Goal: Transaction & Acquisition: Purchase product/service

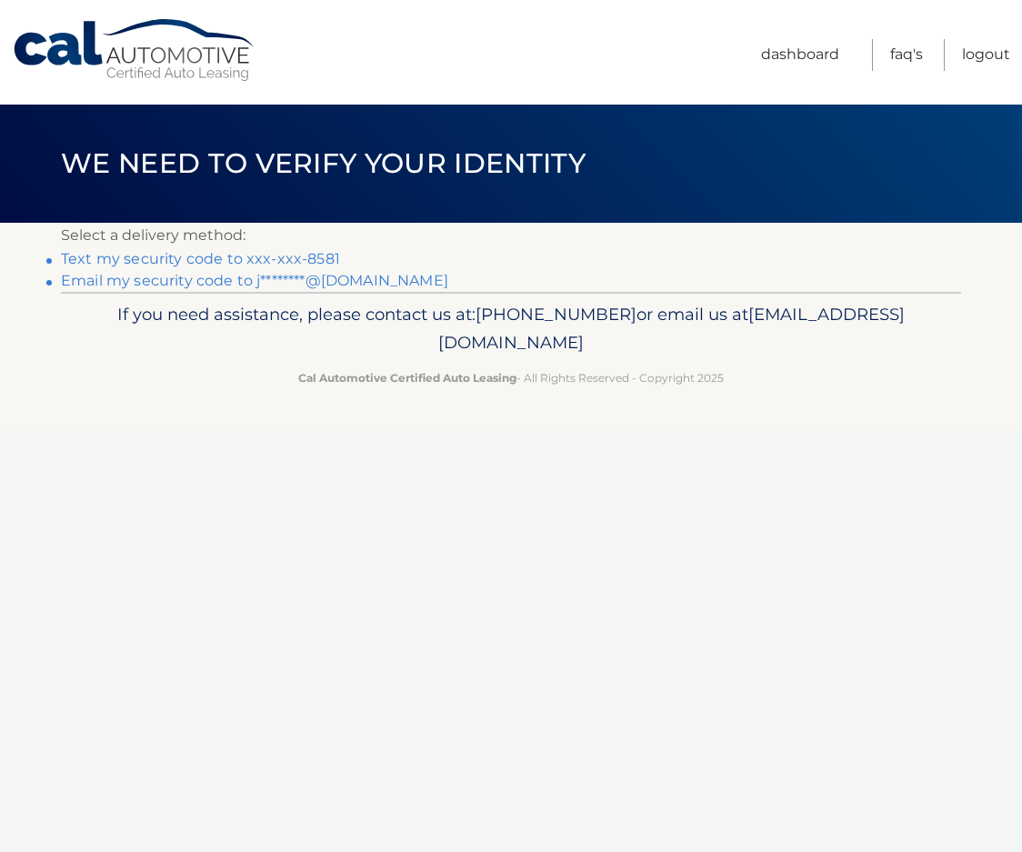
click at [143, 259] on link "Text my security code to xxx-xxx-8581" at bounding box center [200, 258] width 279 height 17
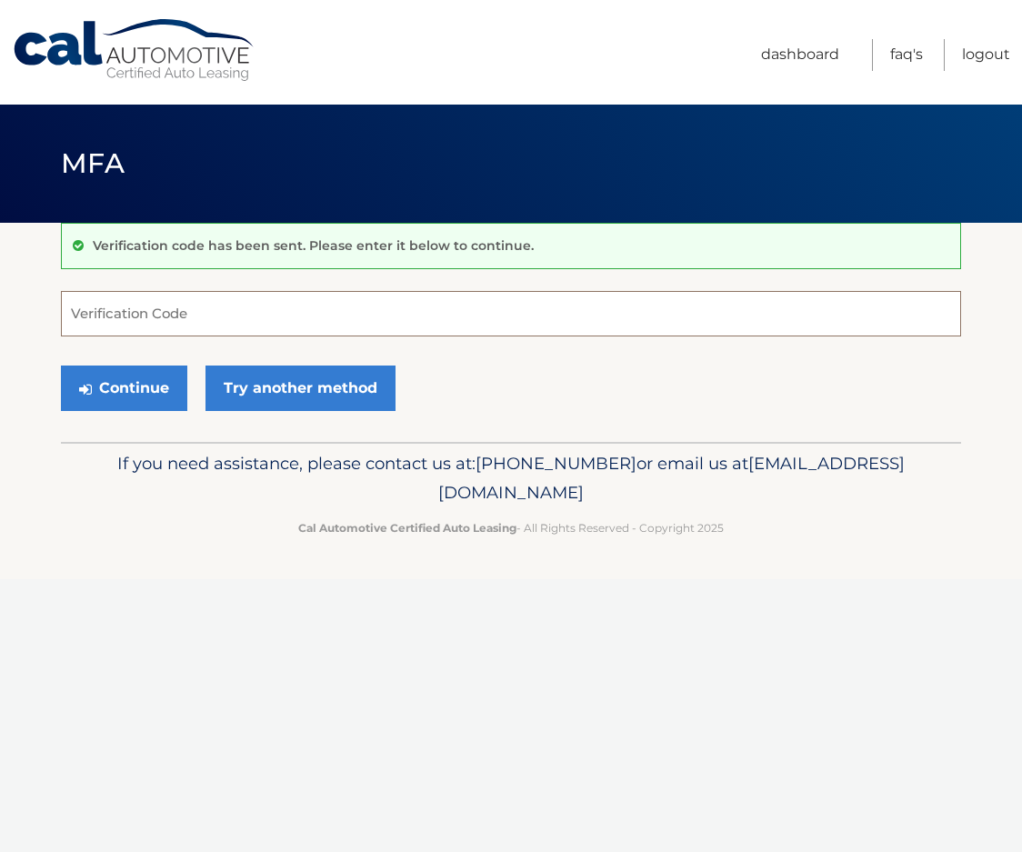
click at [246, 319] on input "Verification Code" at bounding box center [511, 313] width 900 height 45
type input "280874"
click at [140, 391] on button "Continue" at bounding box center [124, 388] width 126 height 45
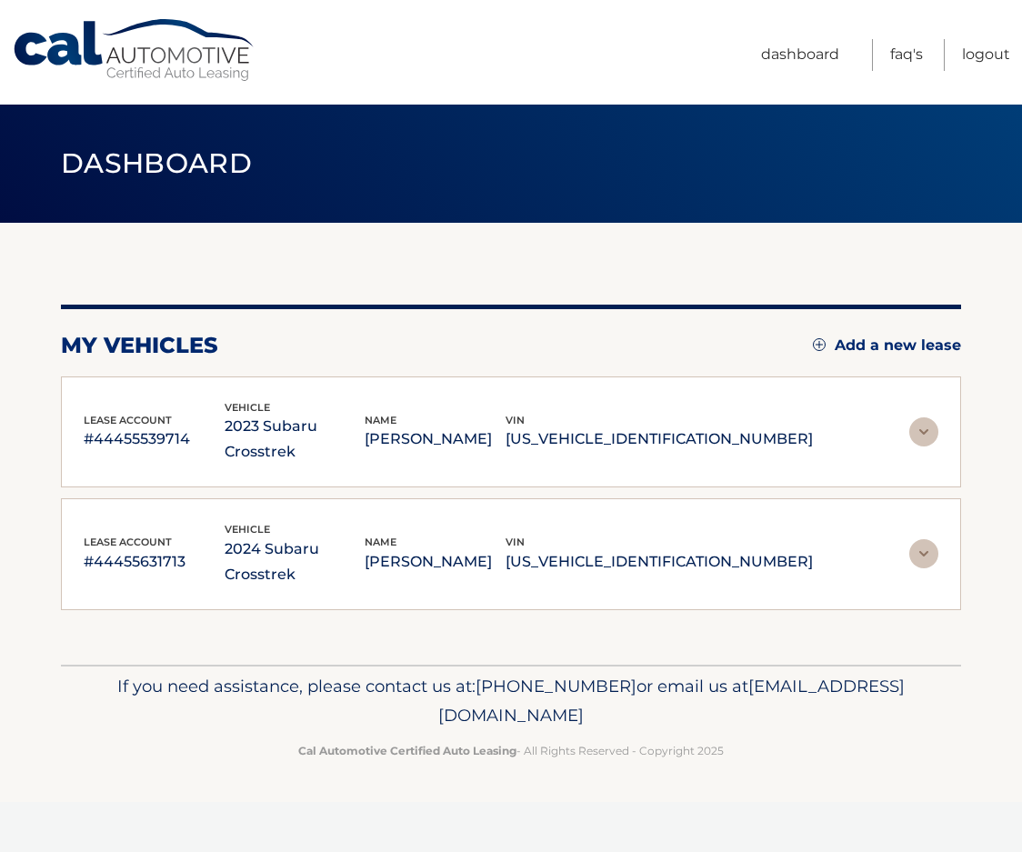
click at [366, 429] on p "2023 Subaru Crosstrek" at bounding box center [295, 439] width 141 height 51
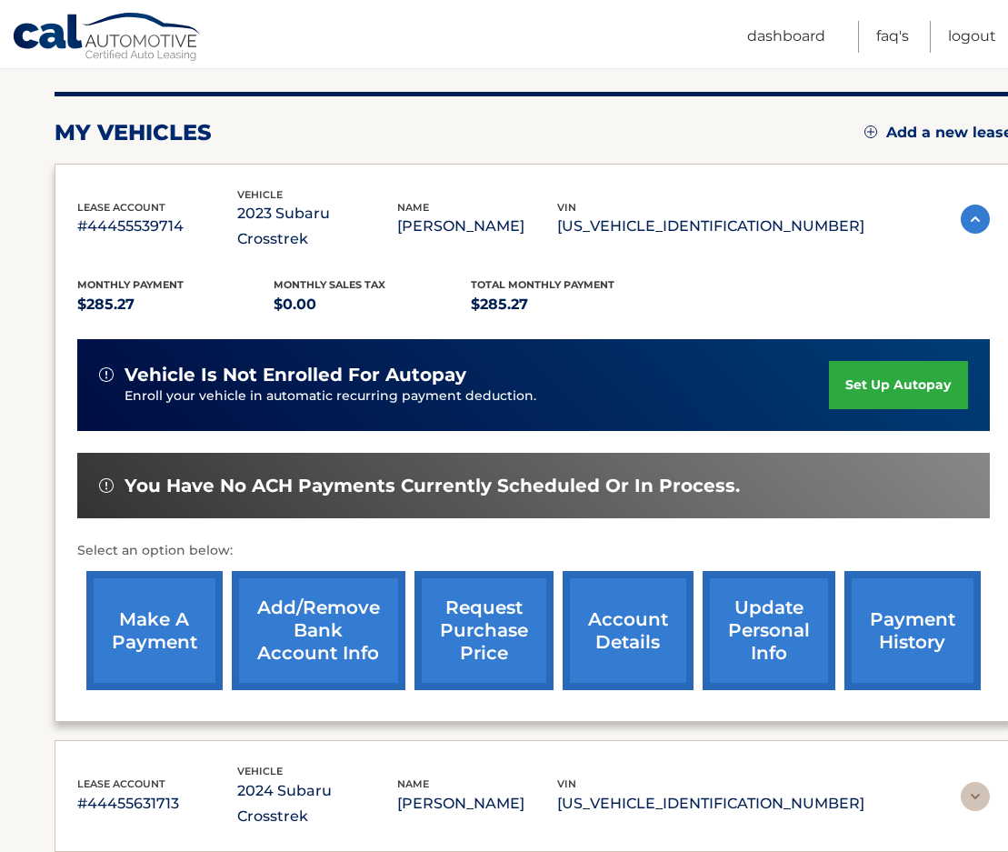
scroll to position [273, 0]
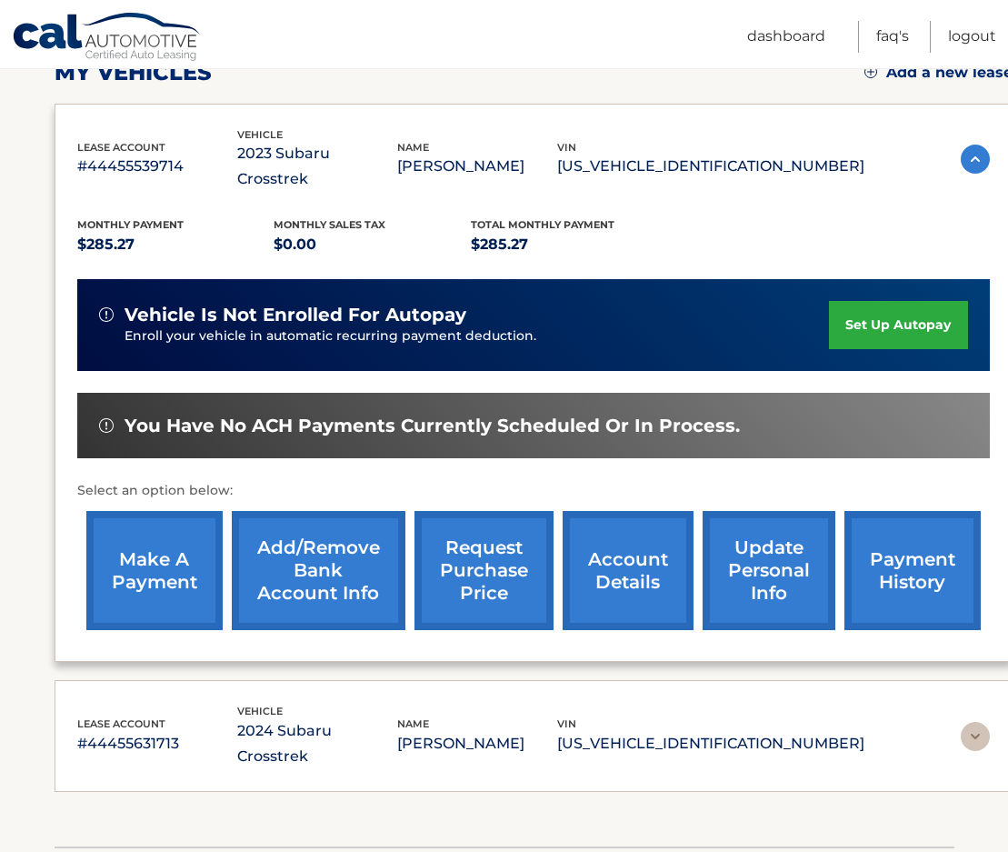
click at [182, 545] on link "make a payment" at bounding box center [154, 570] width 136 height 119
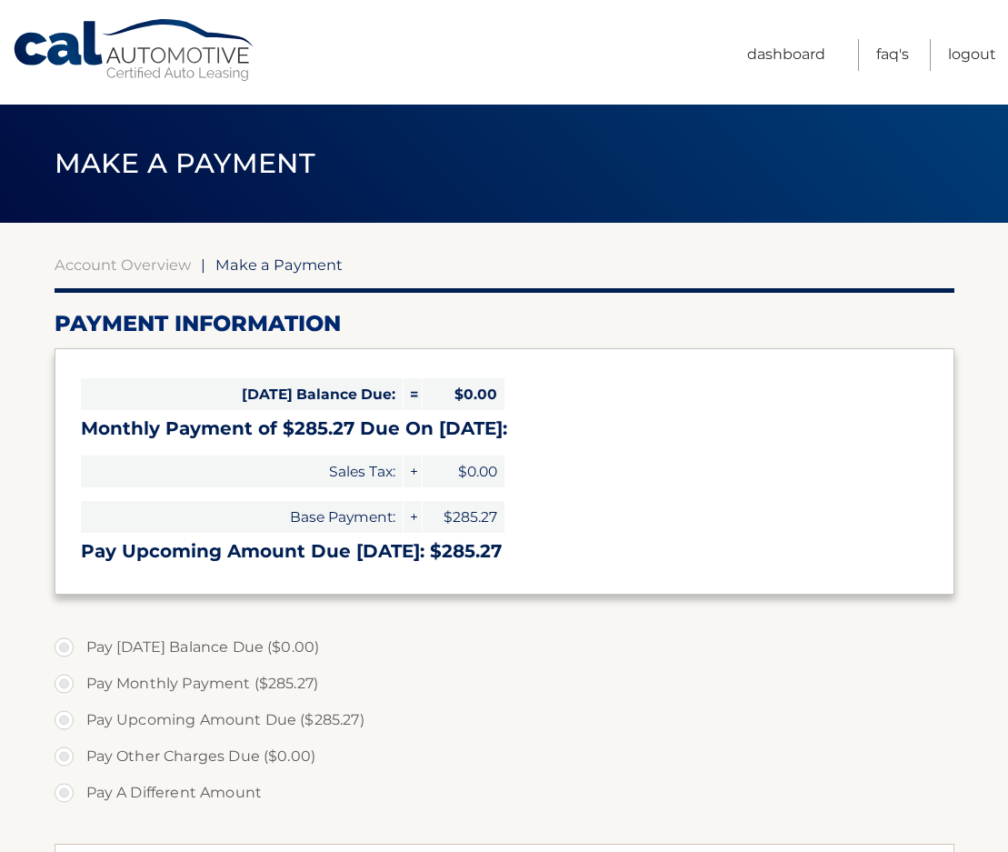
select select "YzA5MzRlYjUtMDcyOS00MmEzLWE5NDktY2YzNDQ5Mzg0MzQ4"
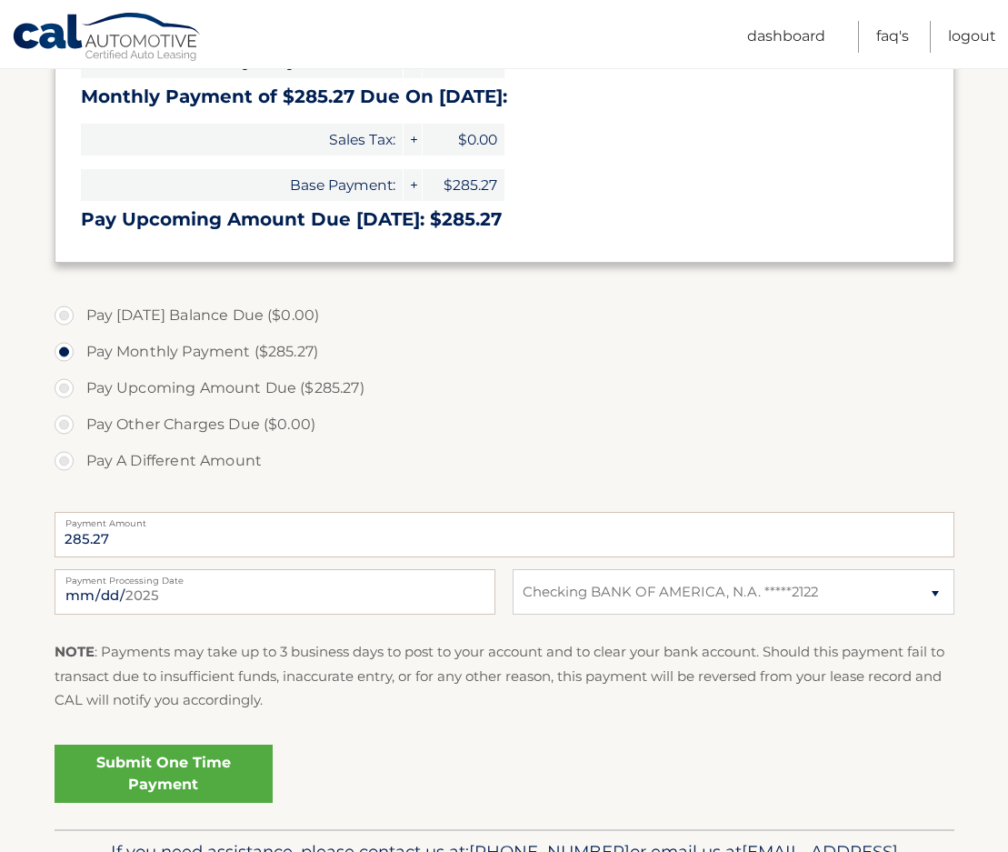
scroll to position [364, 0]
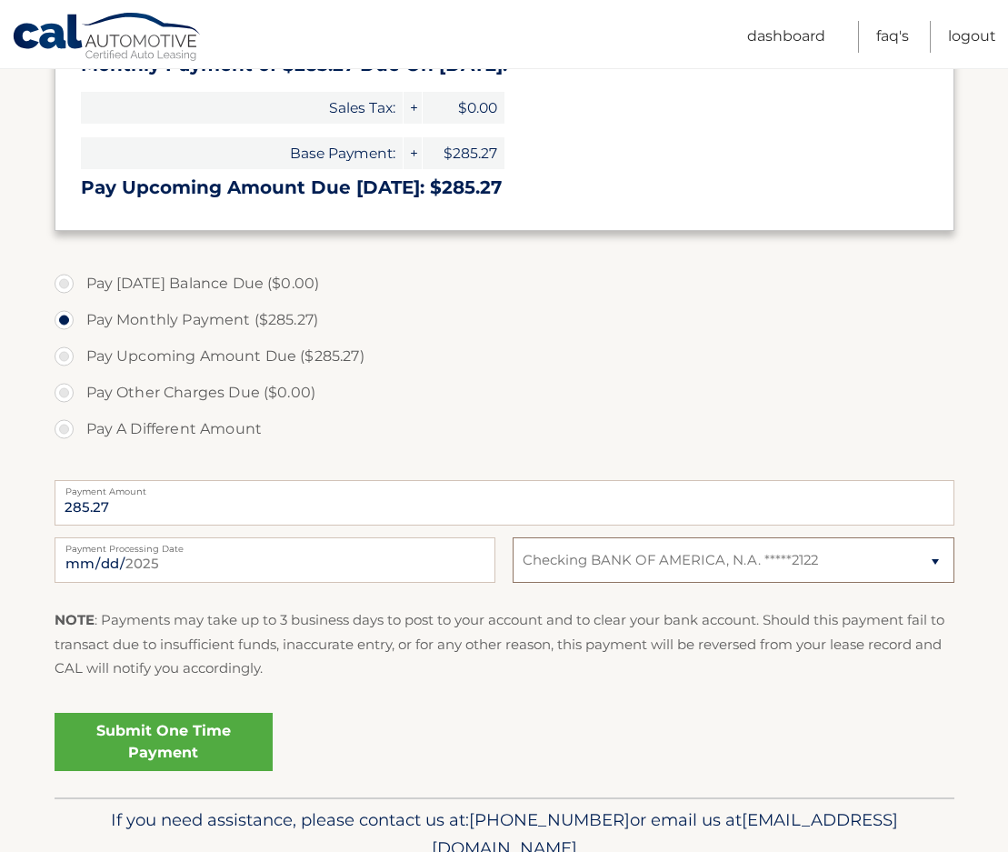
click at [937, 562] on select "Select Bank Account Checking BANK OF AMERICA, N.A. *****2122" at bounding box center [733, 559] width 441 height 45
select select
click at [513, 537] on select "Select Bank Account Checking BANK OF AMERICA, N.A. *****2122" at bounding box center [733, 559] width 441 height 45
click at [519, 551] on select "Select Bank Account Checking BANK OF AMERICA, N.A. *****2122" at bounding box center [733, 559] width 441 height 45
click at [631, 558] on select "Select Bank Account Checking BANK OF AMERICA, N.A. *****2122" at bounding box center [733, 559] width 441 height 45
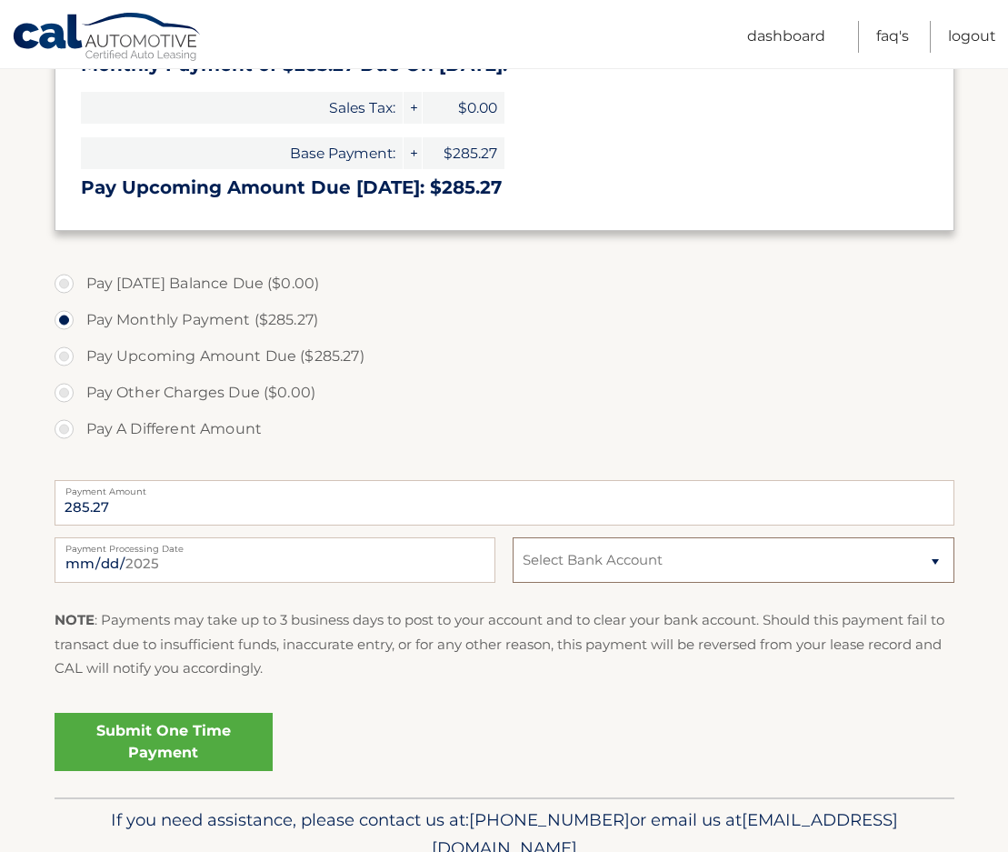
click at [631, 558] on select "Select Bank Account Checking BANK OF AMERICA, N.A. *****2122" at bounding box center [733, 559] width 441 height 45
click at [861, 575] on select "Select Bank Account Checking BANK OF AMERICA, N.A. *****2122" at bounding box center [733, 559] width 441 height 45
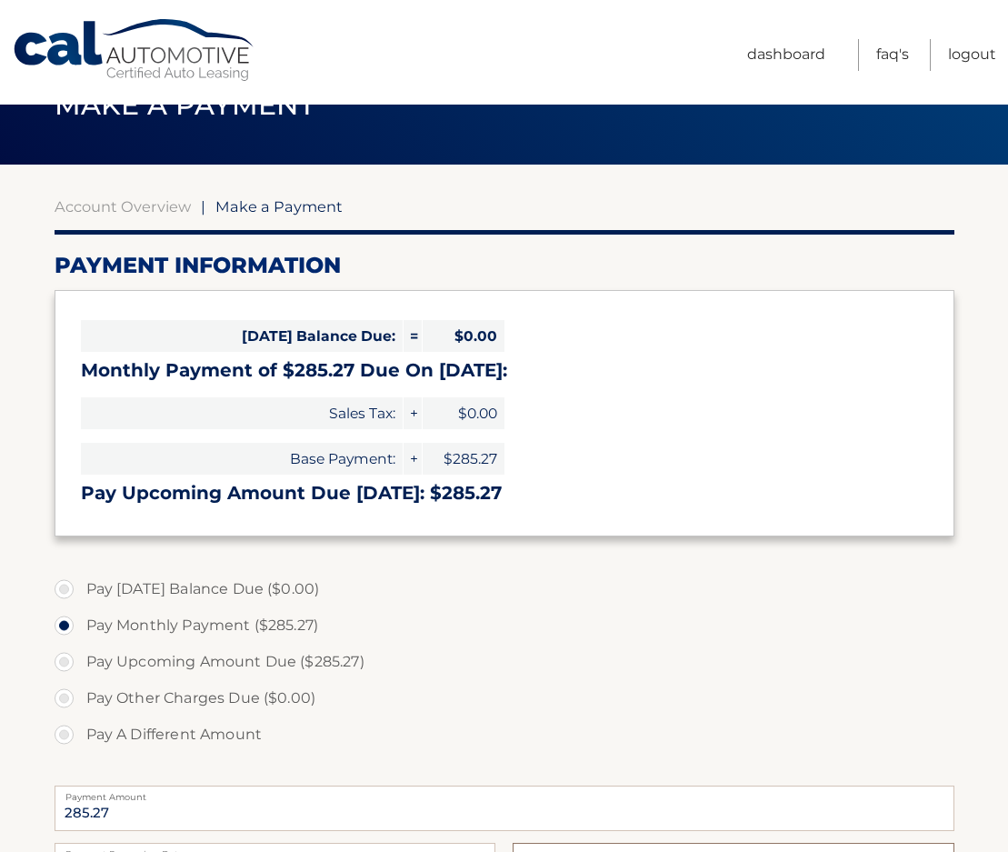
scroll to position [52, 0]
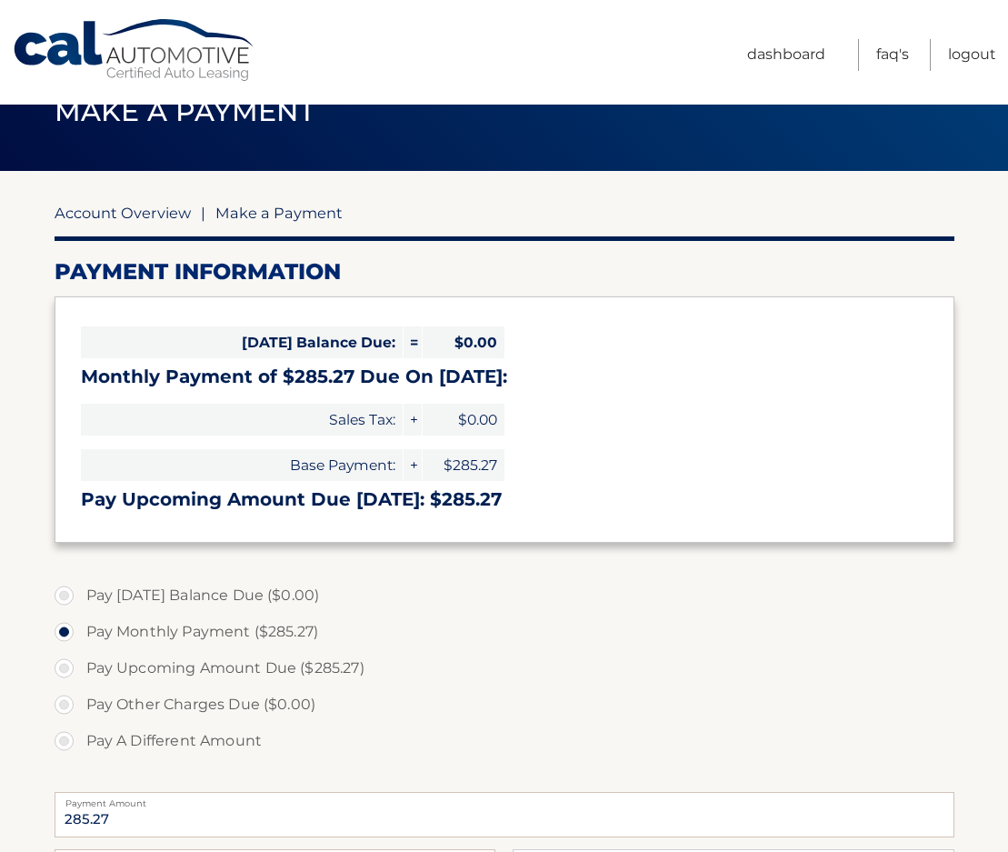
click at [126, 216] on link "Account Overview" at bounding box center [123, 213] width 136 height 18
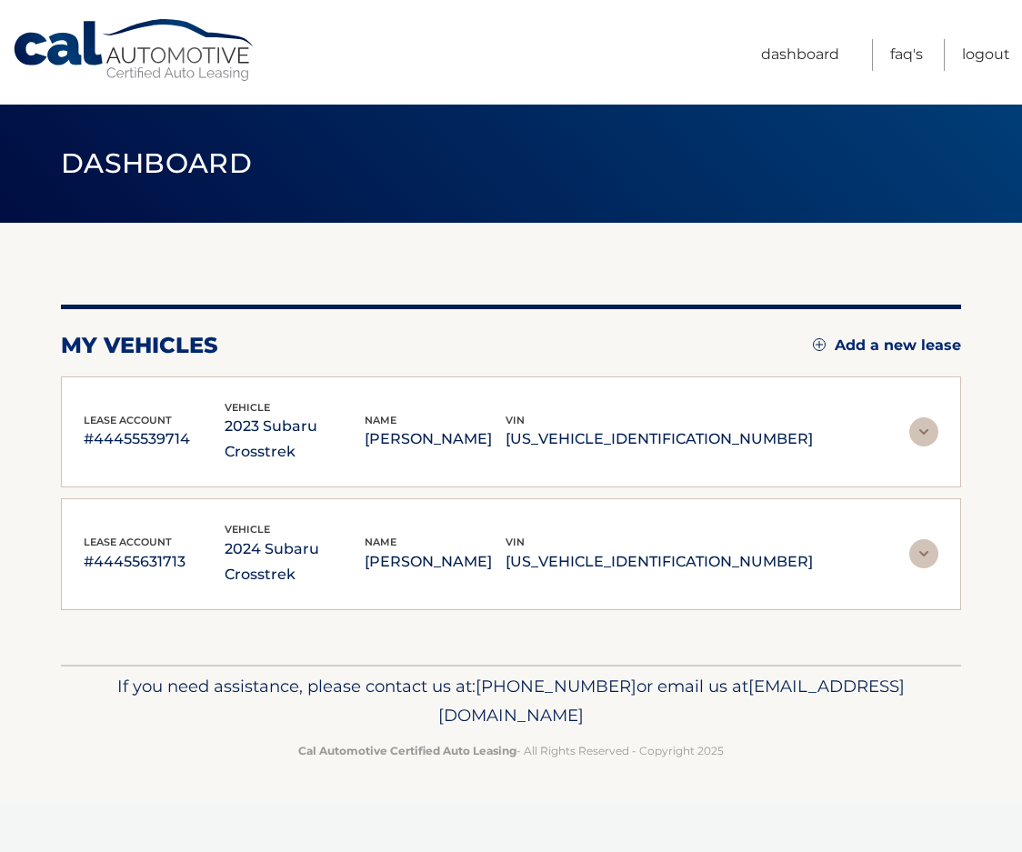
click at [168, 429] on p "#44455539714" at bounding box center [154, 438] width 141 height 25
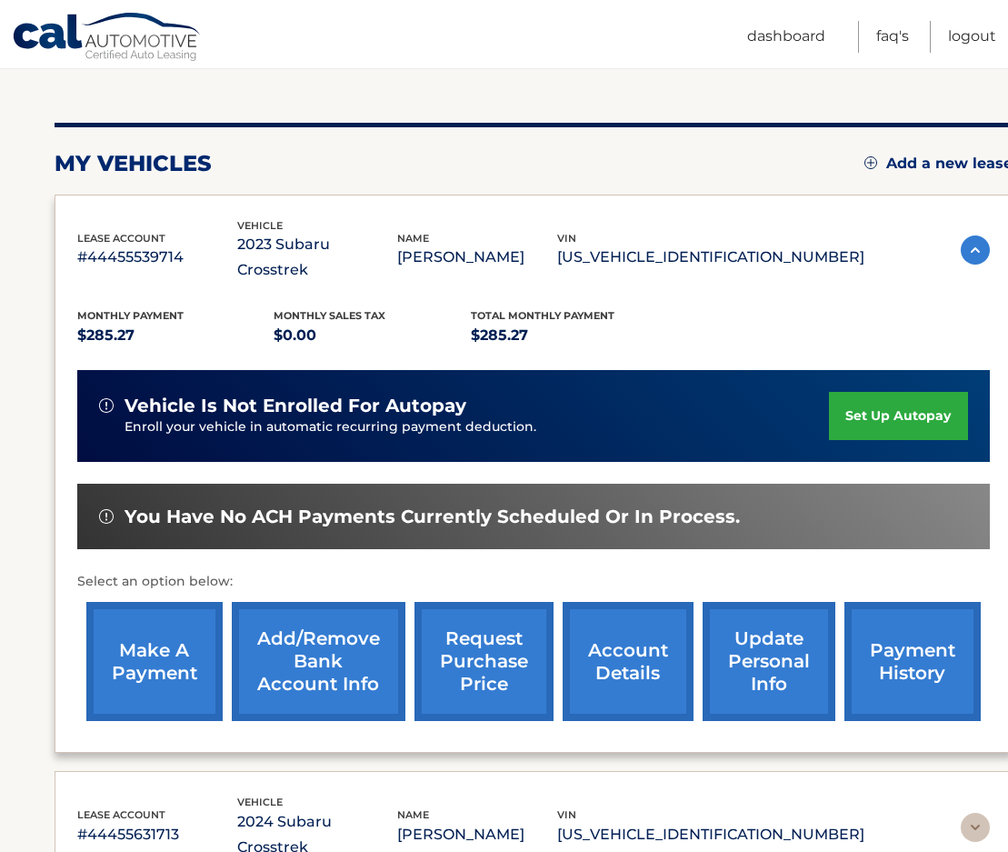
scroll to position [273, 0]
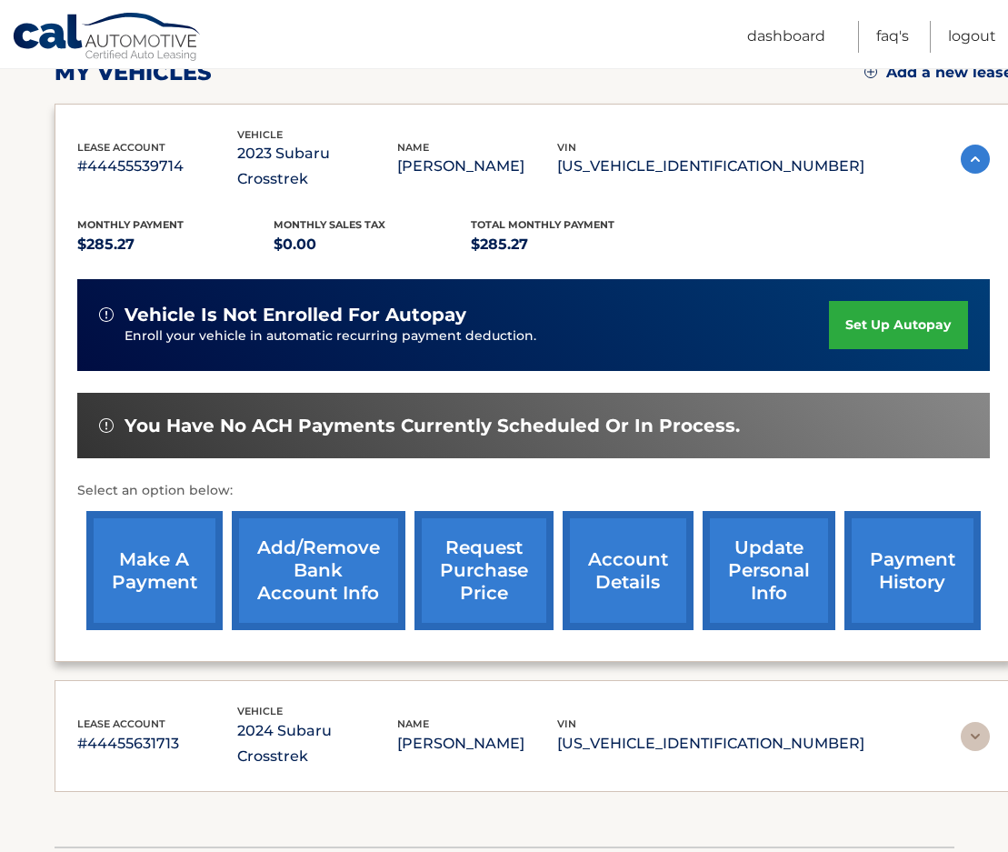
click at [299, 556] on link "Add/Remove bank account info" at bounding box center [319, 570] width 174 height 119
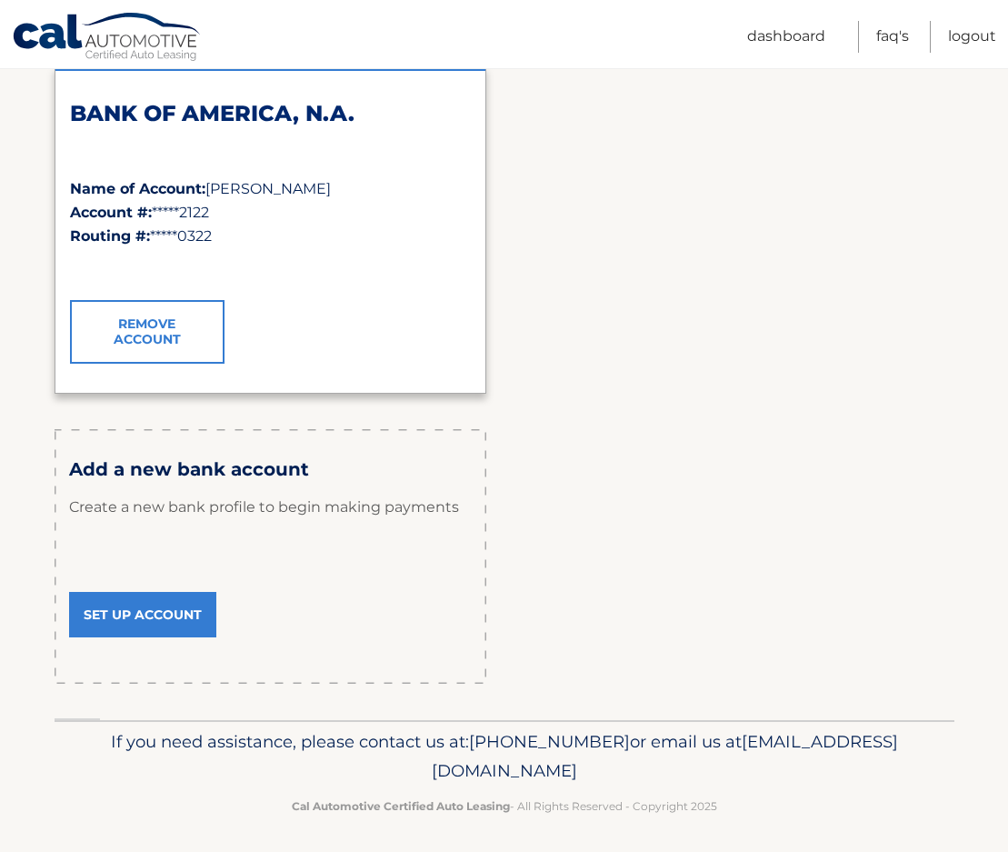
scroll to position [302, 0]
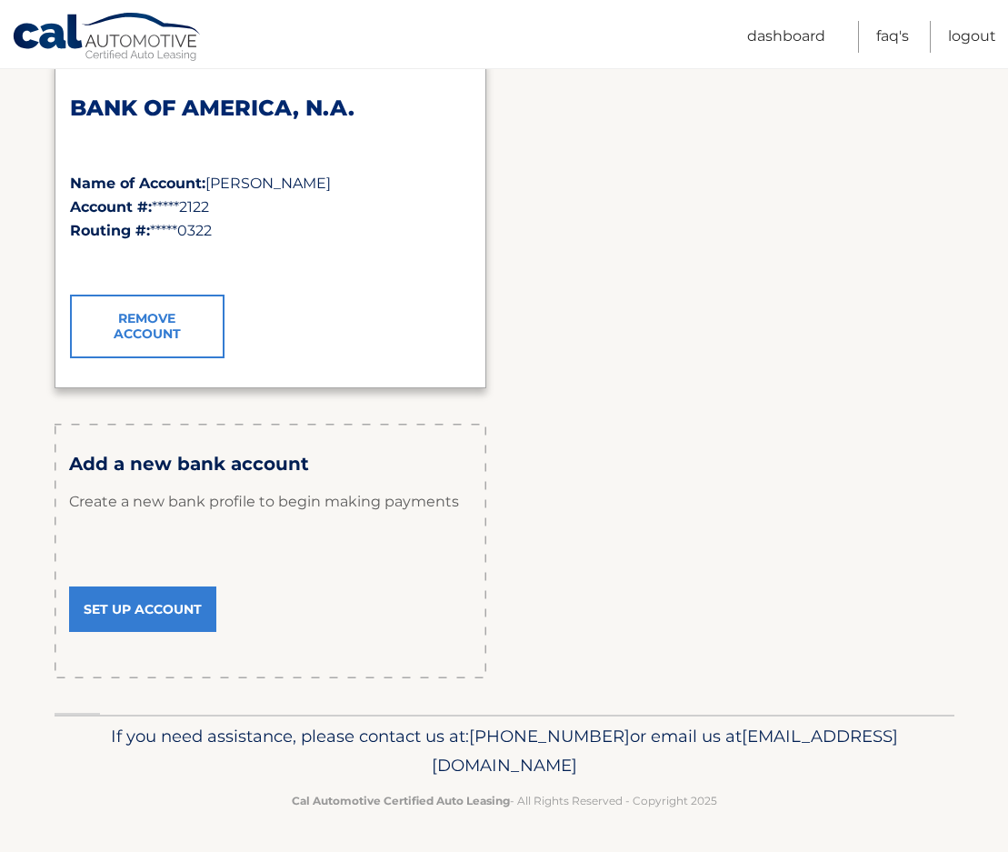
click at [122, 611] on link "Set Up Account" at bounding box center [142, 609] width 147 height 45
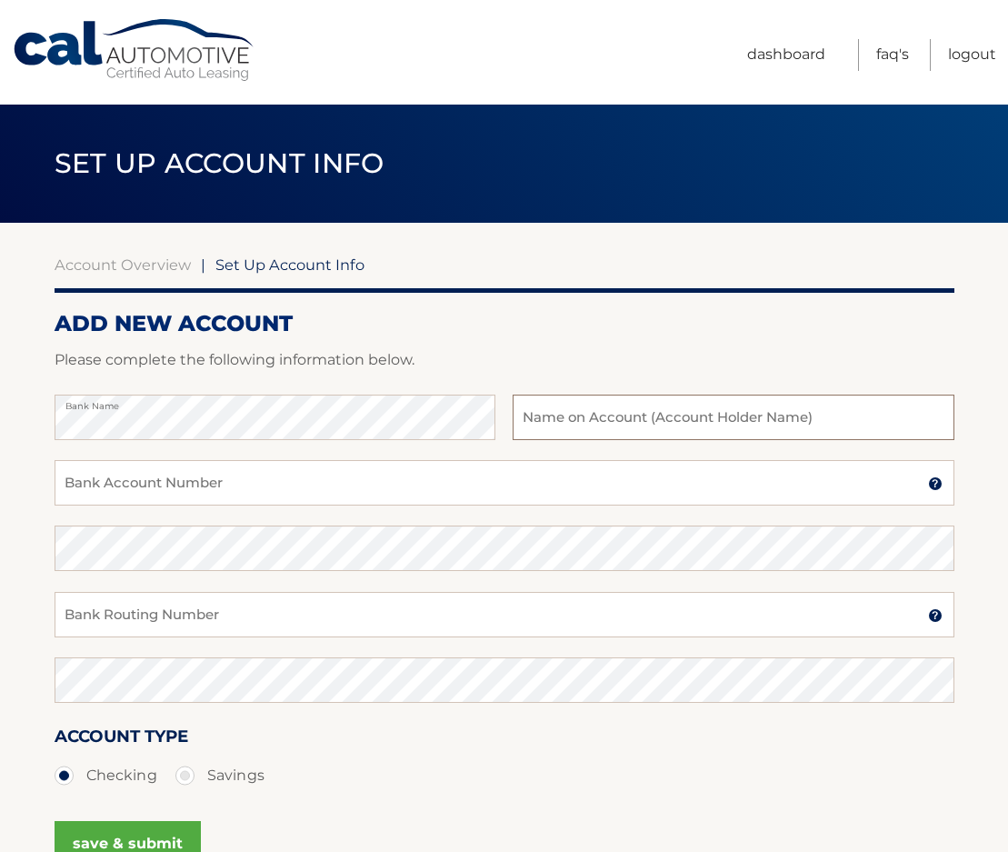
click at [545, 421] on input "text" at bounding box center [733, 417] width 441 height 45
type input "[PERSON_NAME]"
click at [96, 489] on input "Bank Account Number" at bounding box center [505, 482] width 900 height 45
type input "4423834905"
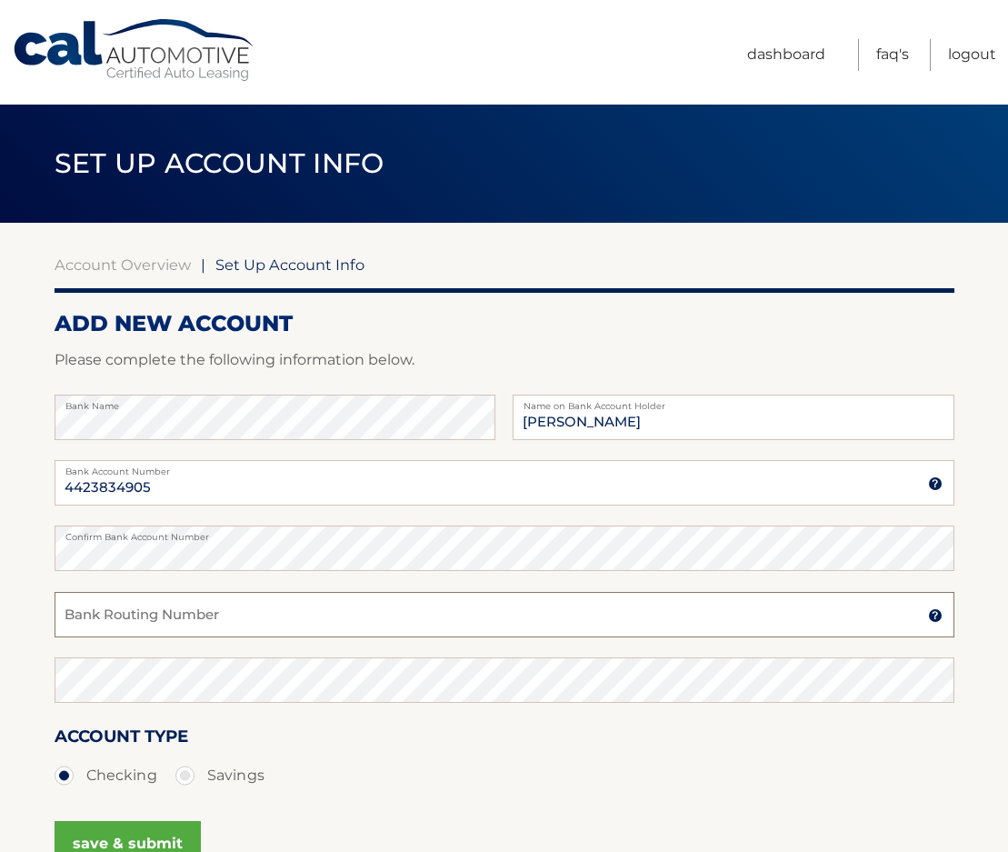
click at [84, 620] on input "Bank Routing Number" at bounding box center [505, 614] width 900 height 45
type input "026013673"
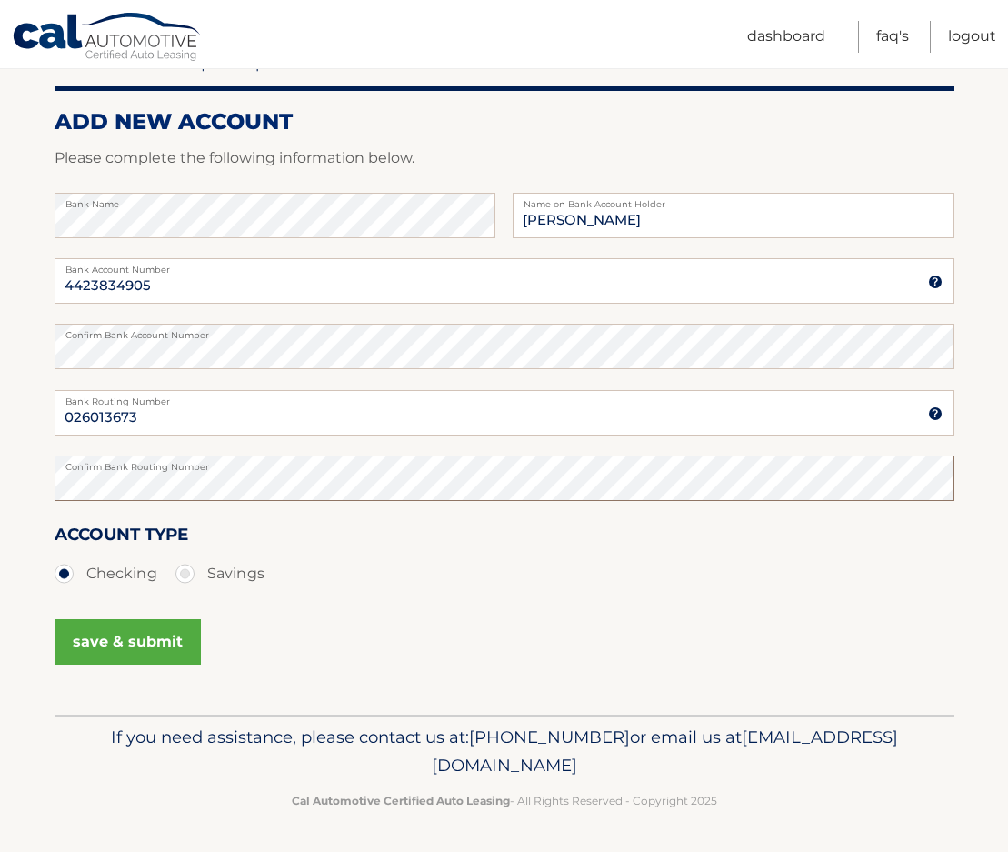
scroll to position [203, 0]
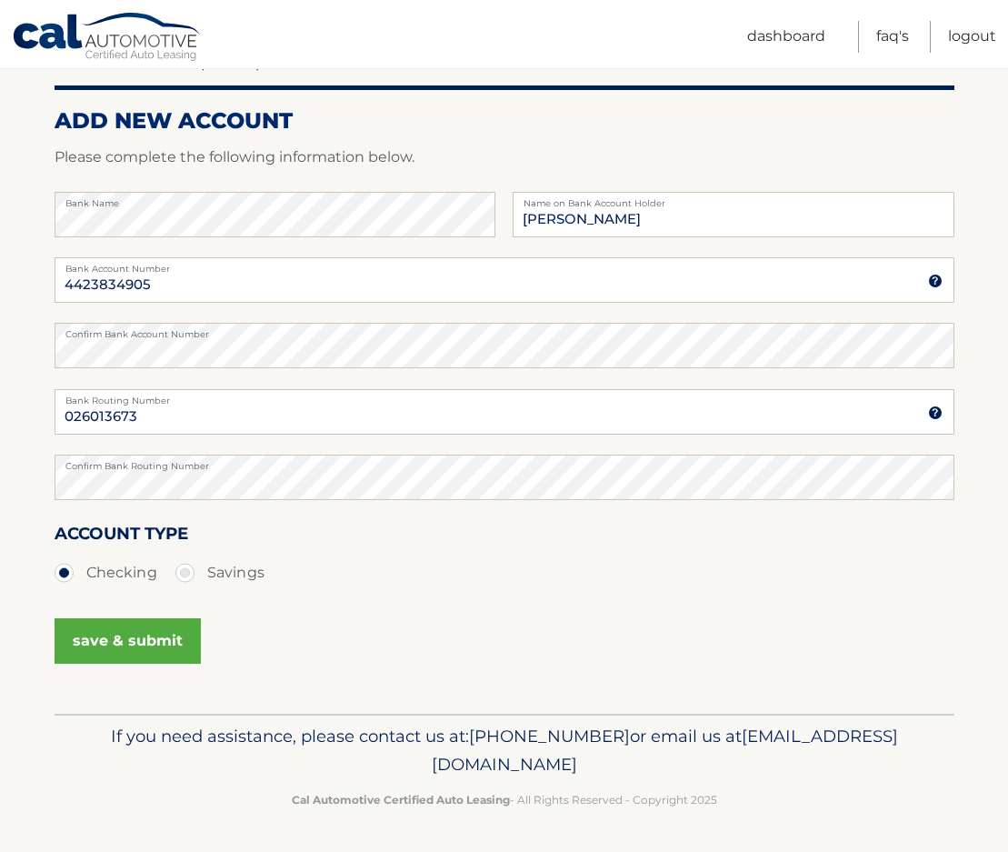
click at [95, 644] on button "save & submit" at bounding box center [128, 640] width 146 height 45
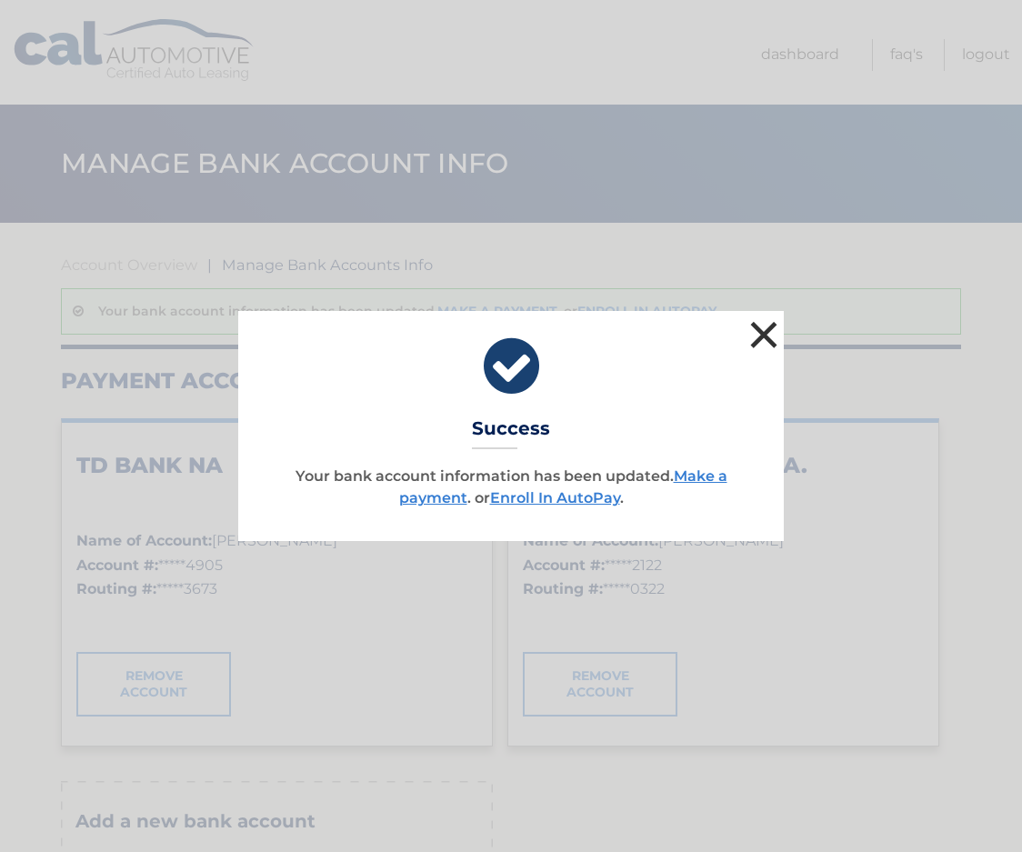
click at [759, 333] on button "×" at bounding box center [764, 334] width 36 height 36
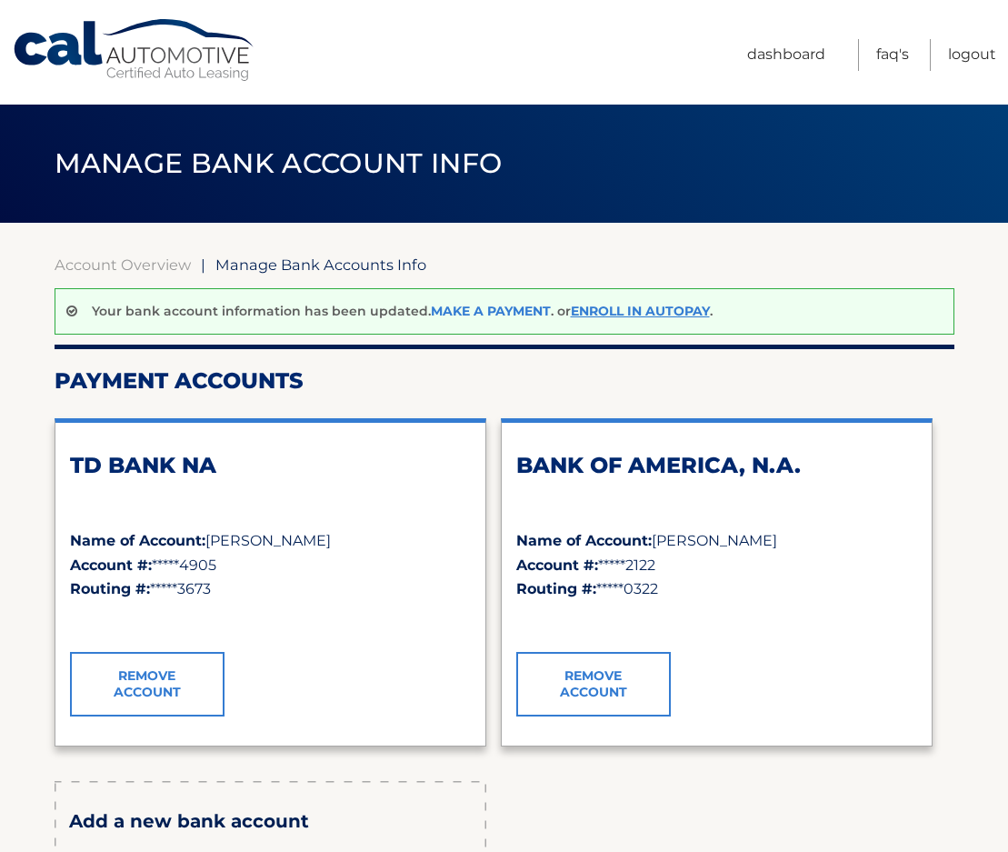
click at [468, 308] on link "Make a payment" at bounding box center [491, 311] width 120 height 16
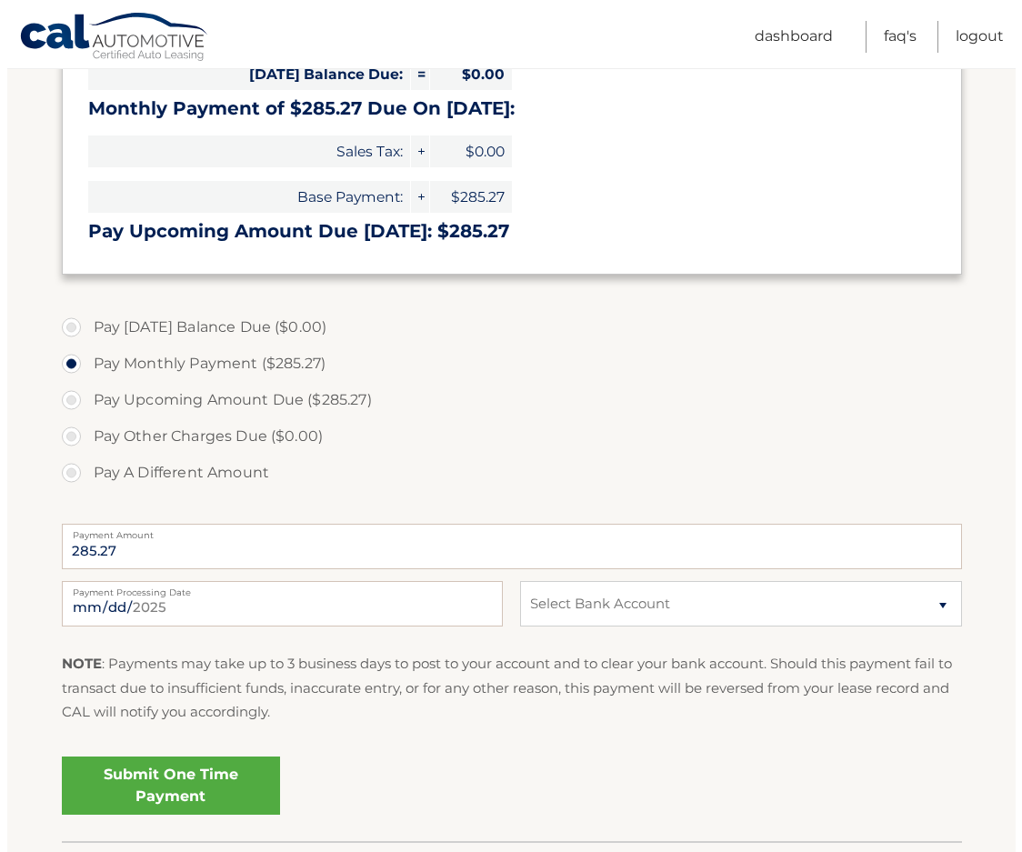
scroll to position [364, 0]
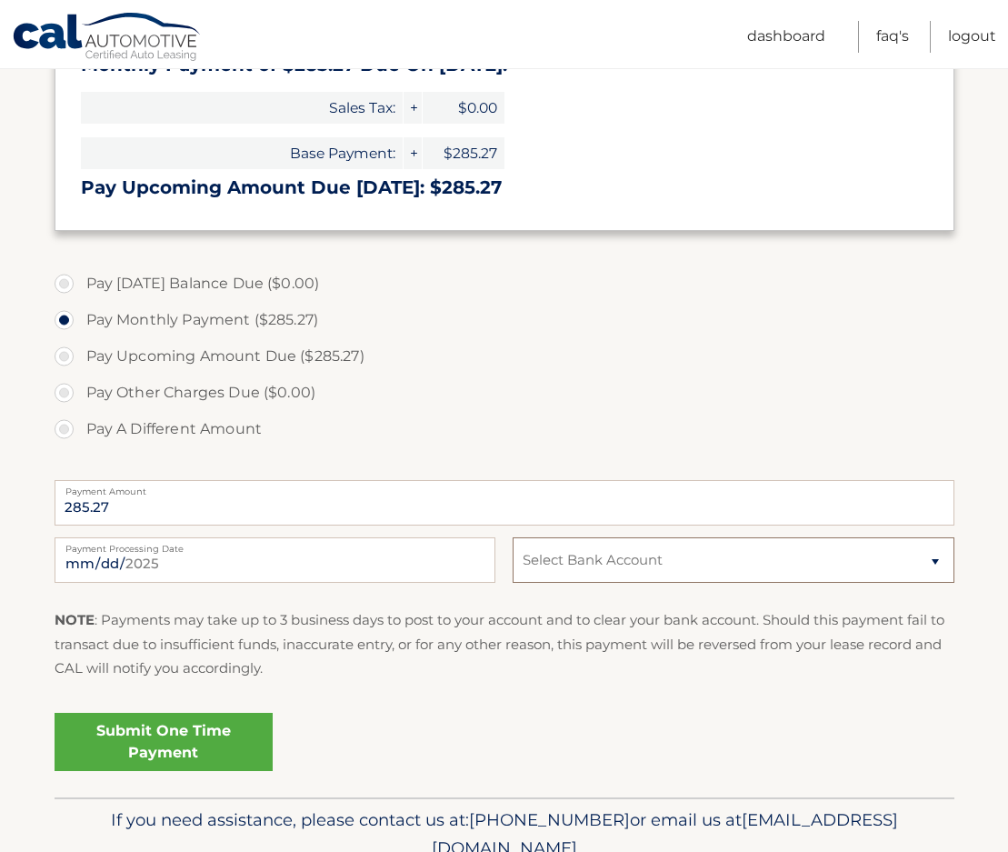
click at [935, 562] on select "Select Bank Account Checking TD BANK NA *****4905 Checking BANK OF AMERICA, N.A…" at bounding box center [733, 559] width 441 height 45
select select "Y2MwYzA5MzAtYjA3YS00NjkwLThlY2EtMTQ2Yjc2NjA0MDYy"
click at [513, 537] on select "Select Bank Account Checking TD BANK NA *****4905 Checking BANK OF AMERICA, N.A…" at bounding box center [733, 559] width 441 height 45
click at [207, 747] on link "Submit One Time Payment" at bounding box center [164, 742] width 218 height 58
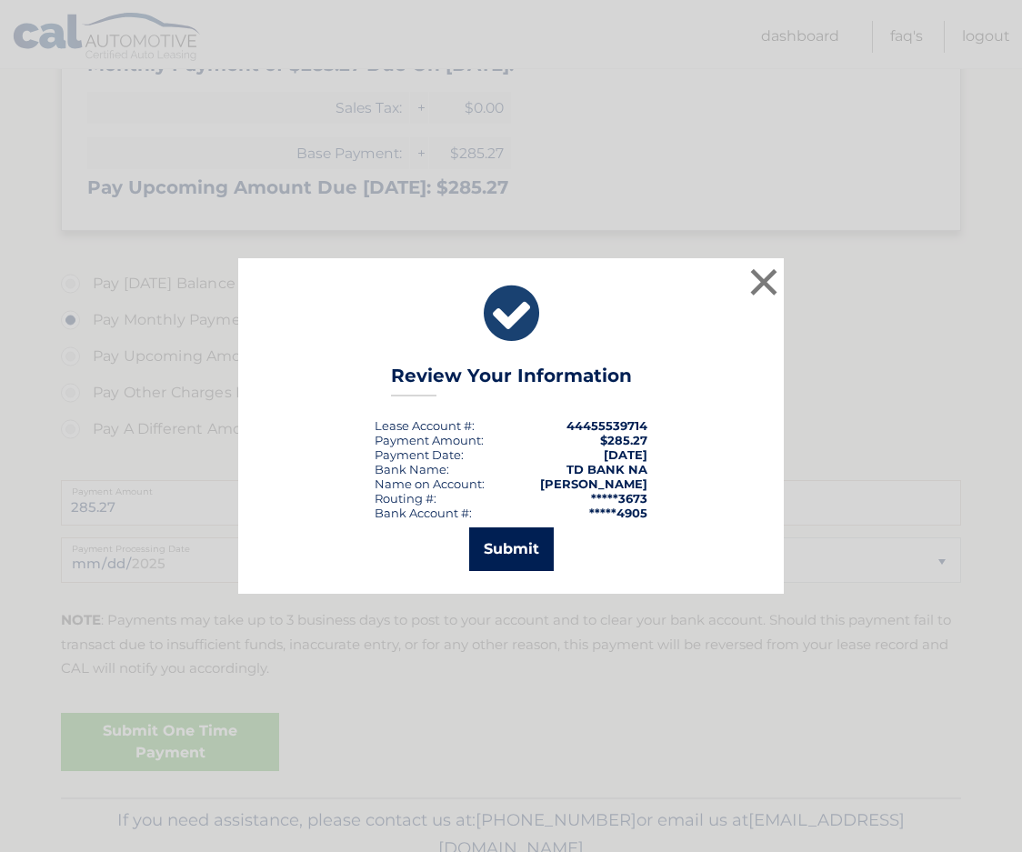
click at [498, 553] on button "Submit" at bounding box center [511, 549] width 85 height 44
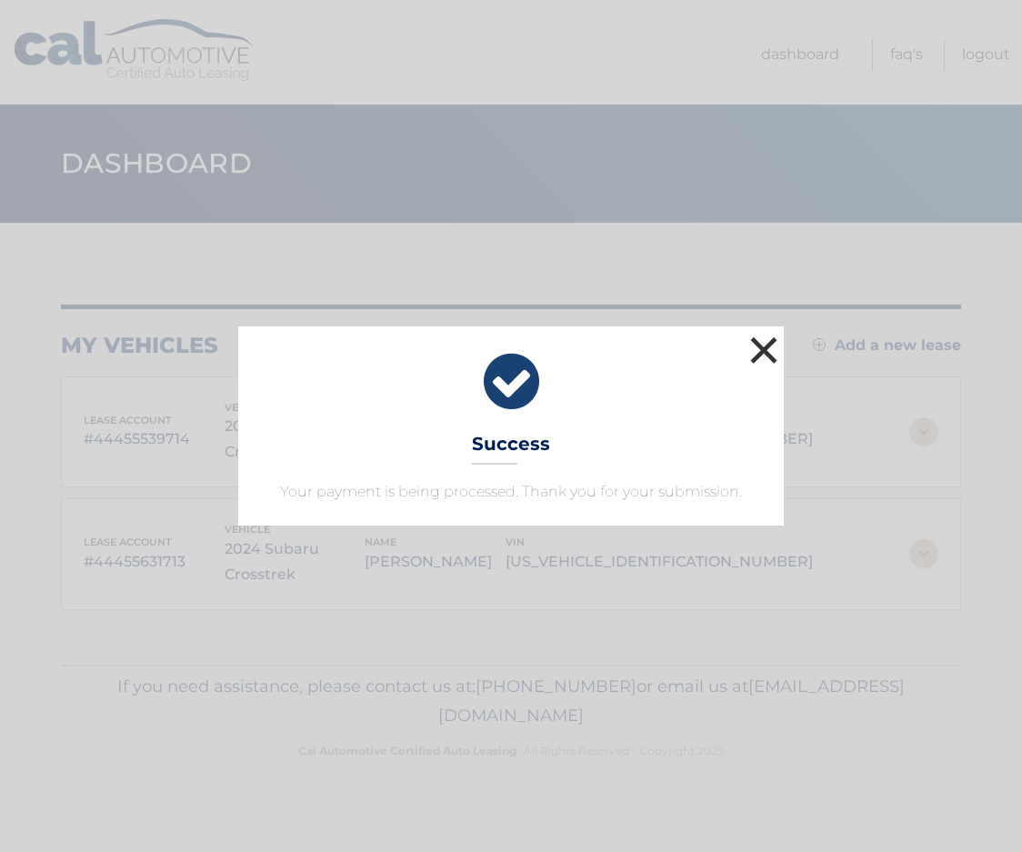
click at [765, 347] on button "×" at bounding box center [764, 350] width 36 height 36
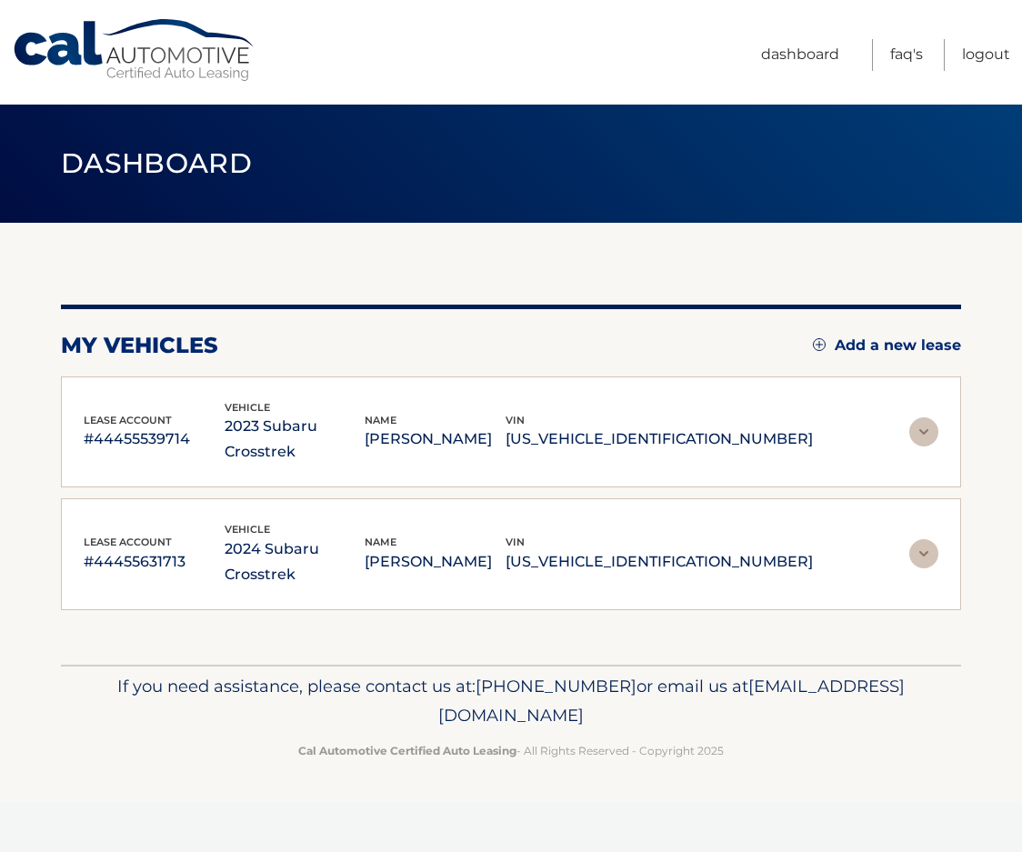
click at [494, 549] on p "JANINE SARCONA" at bounding box center [435, 561] width 141 height 25
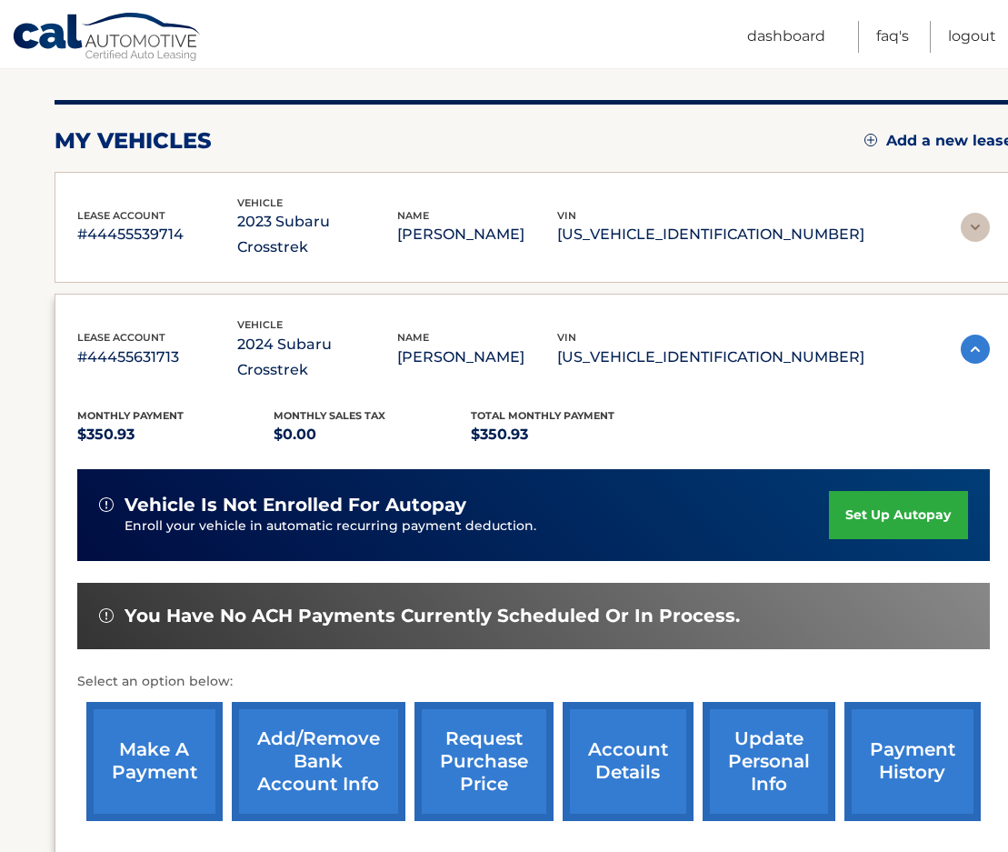
scroll to position [273, 0]
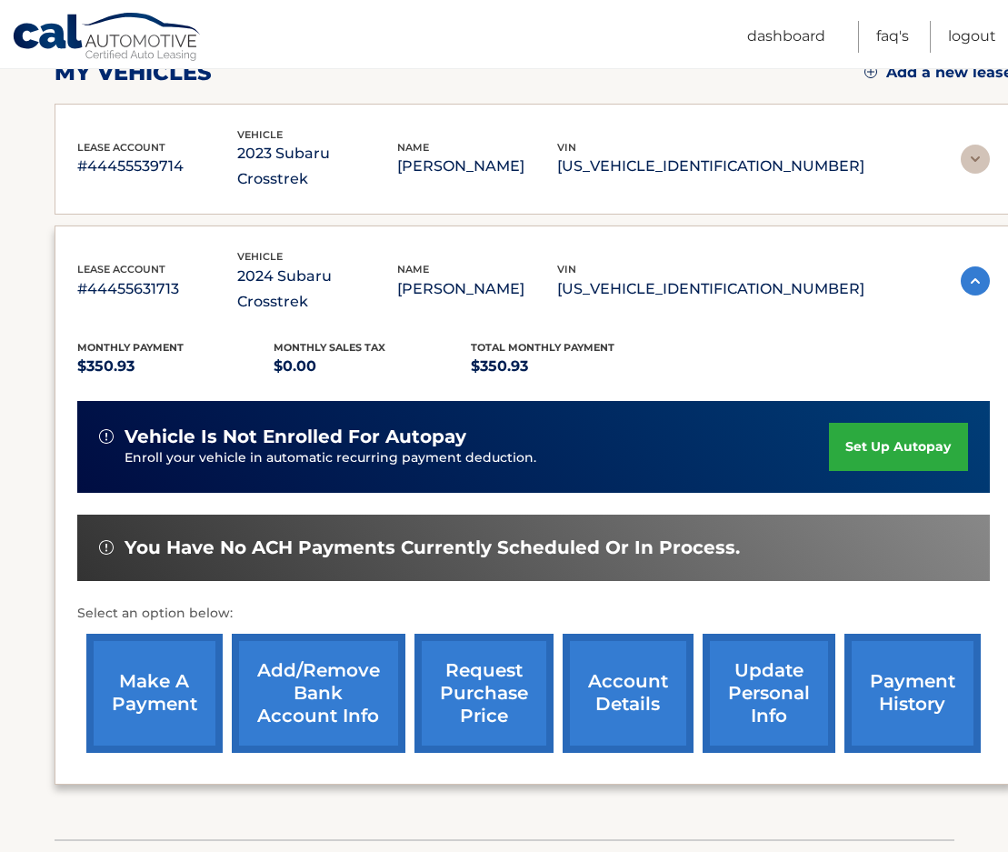
click at [154, 634] on link "make a payment" at bounding box center [154, 693] width 136 height 119
click at [325, 658] on link "Add/Remove bank account info" at bounding box center [319, 693] width 174 height 119
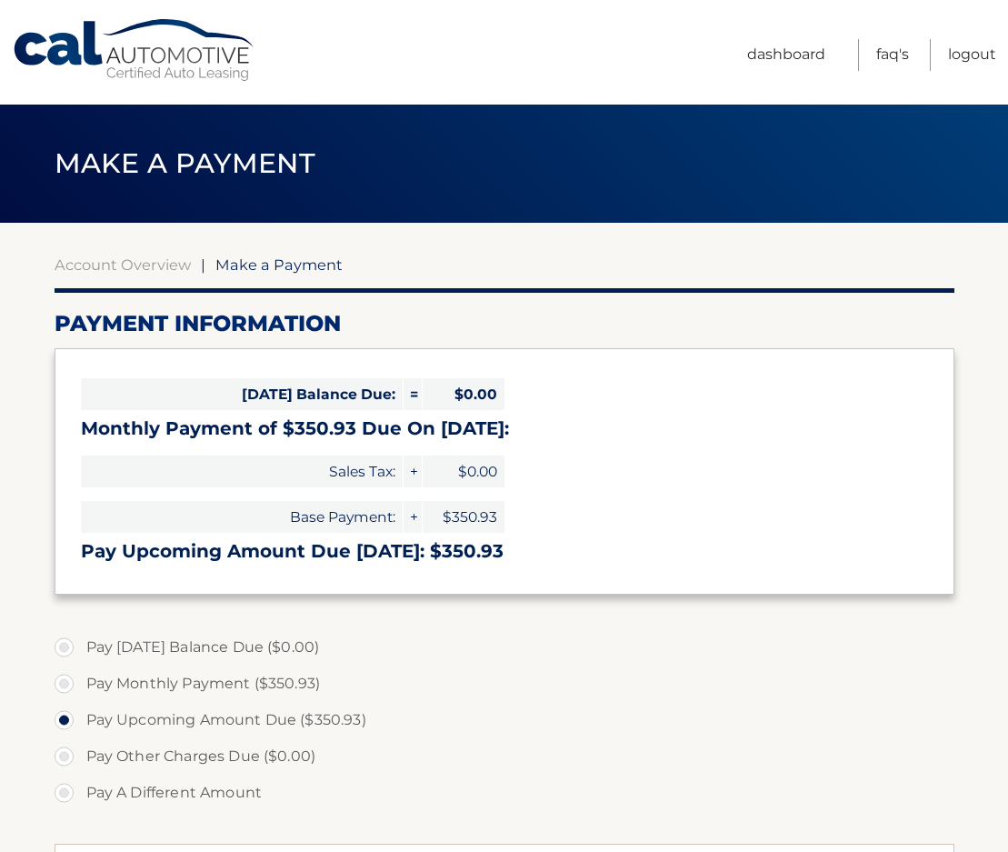
select select "NjFiYmJlMDItMjMwYi00NzM2LTkzNGMtYTk2YjY1MThjZDZh"
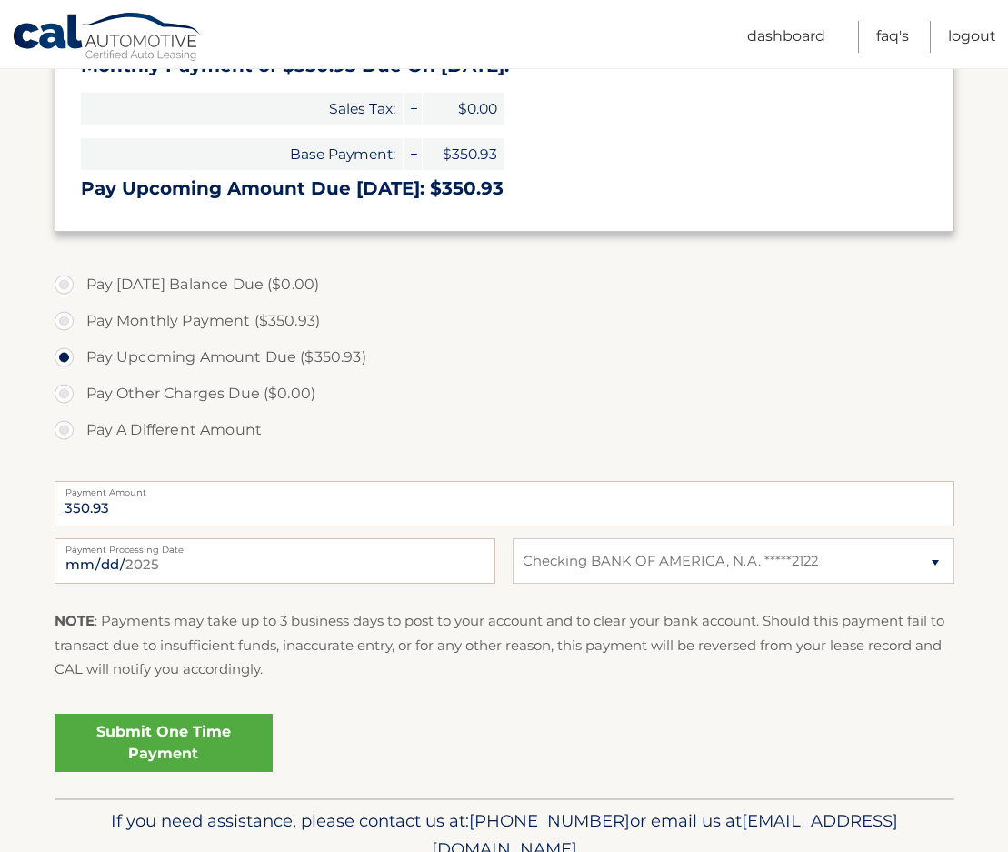
scroll to position [364, 0]
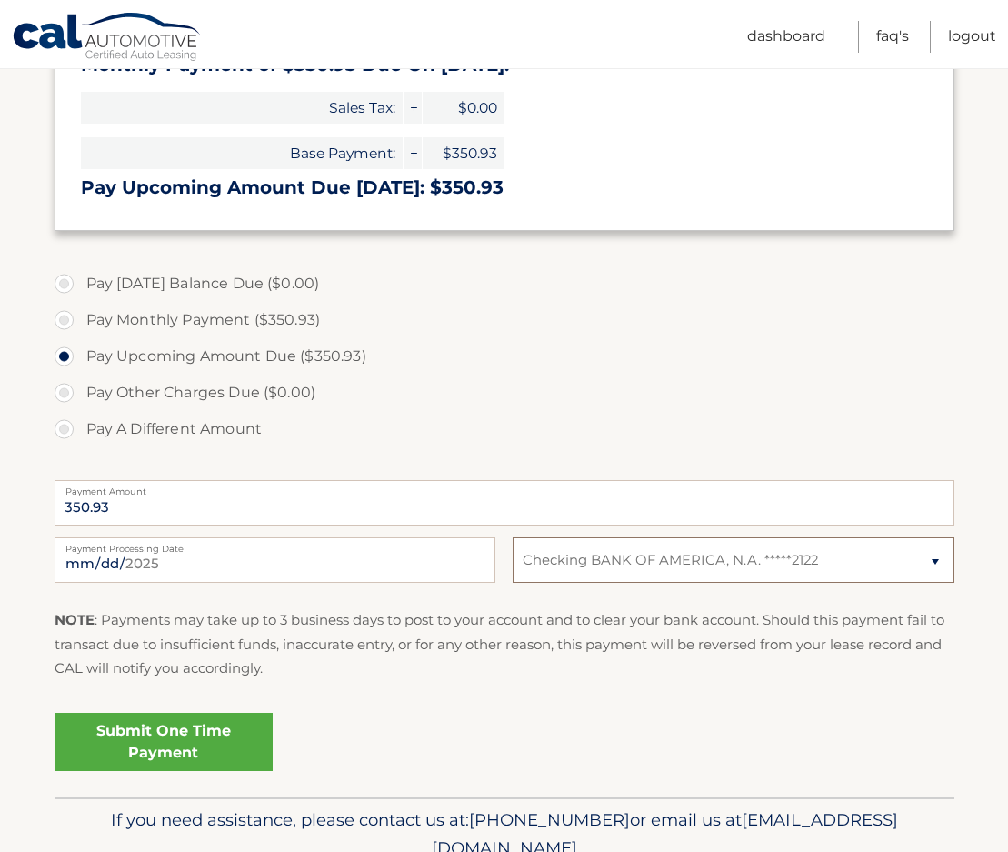
click at [936, 564] on select "Select Bank Account Checking BANK OF AMERICA, N.A. *****2122" at bounding box center [733, 559] width 441 height 45
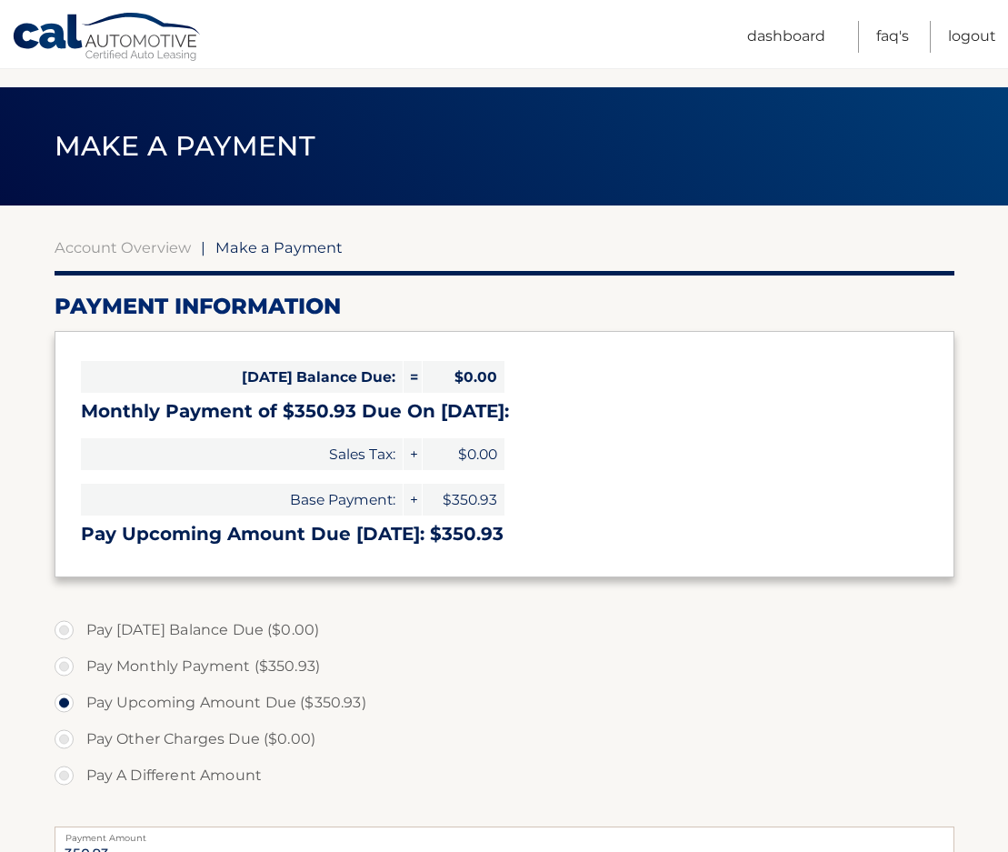
scroll to position [0, 0]
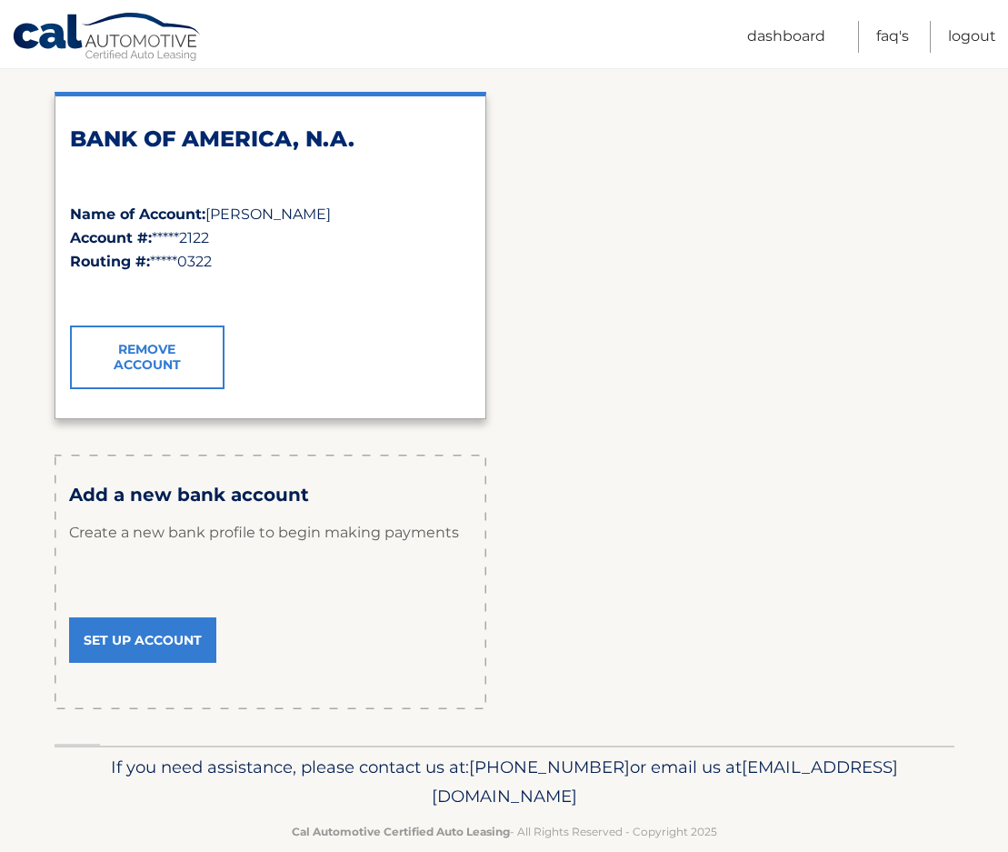
scroll to position [273, 0]
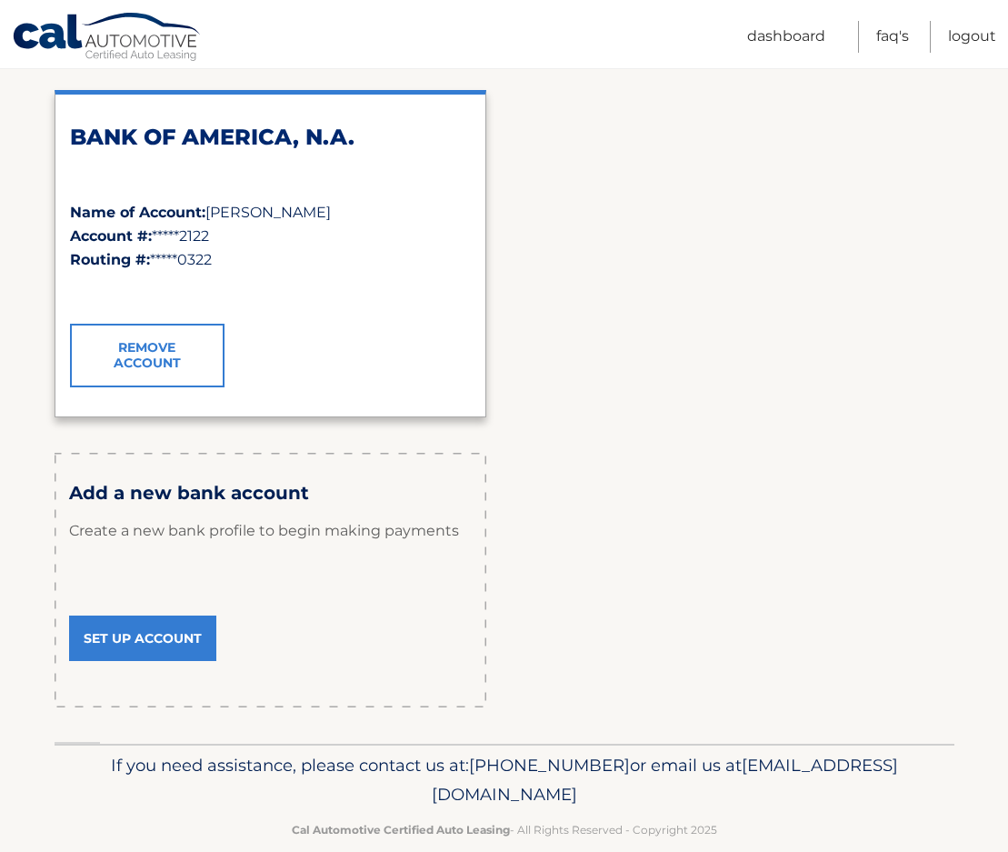
click at [127, 636] on link "Set Up Account" at bounding box center [142, 638] width 147 height 45
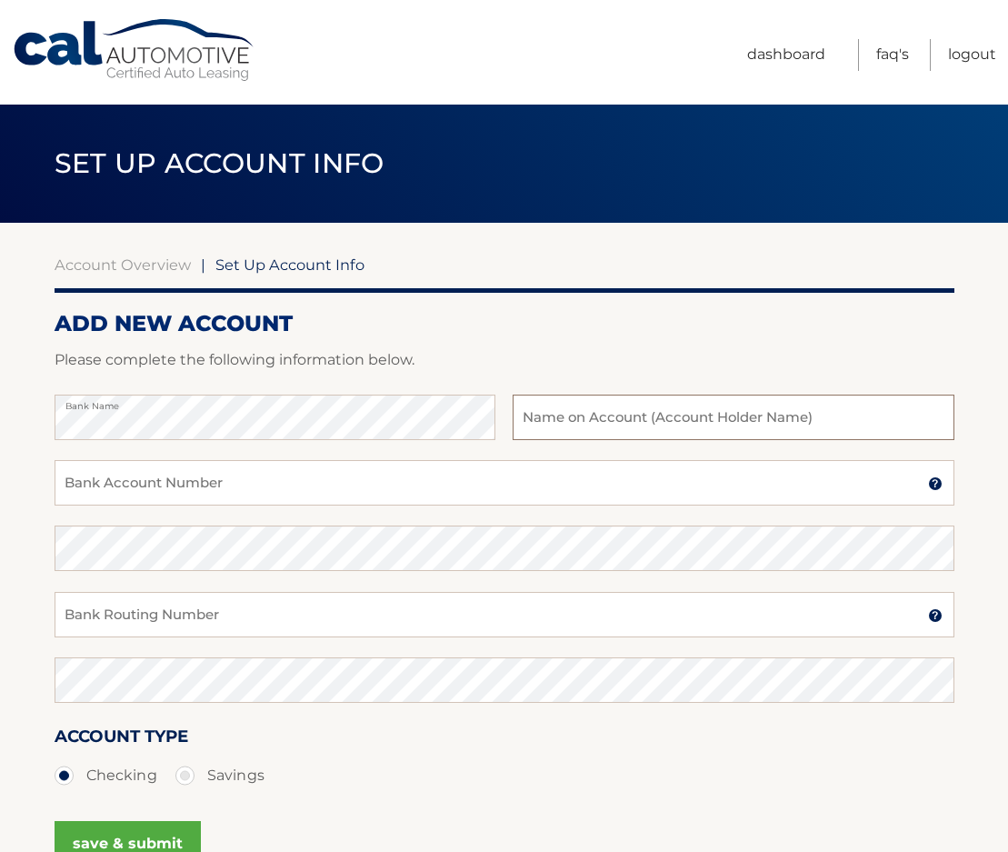
click at [599, 421] on input "text" at bounding box center [733, 417] width 441 height 45
type input "[PERSON_NAME]"
click at [71, 492] on input "Bank Account Number" at bounding box center [505, 482] width 900 height 45
type input "4423834905"
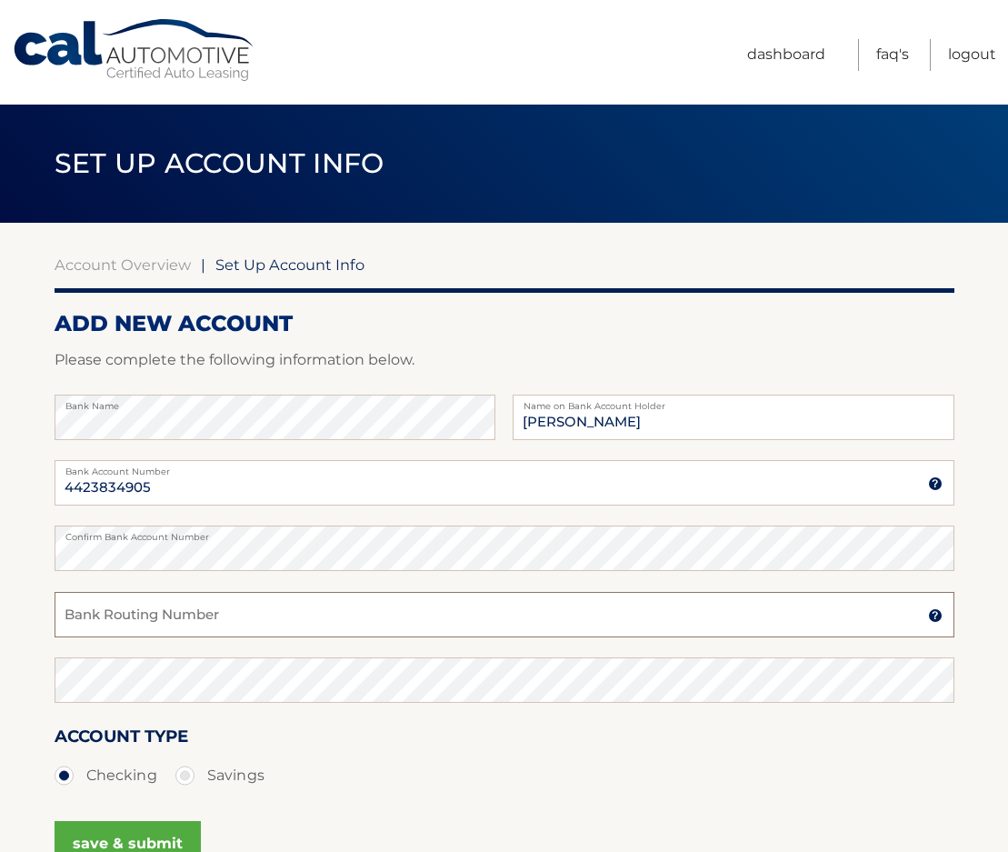
click at [99, 618] on input "Bank Routing Number" at bounding box center [505, 614] width 900 height 45
click at [77, 620] on input "Bank Routing Number" at bounding box center [505, 614] width 900 height 45
type input "026013673"
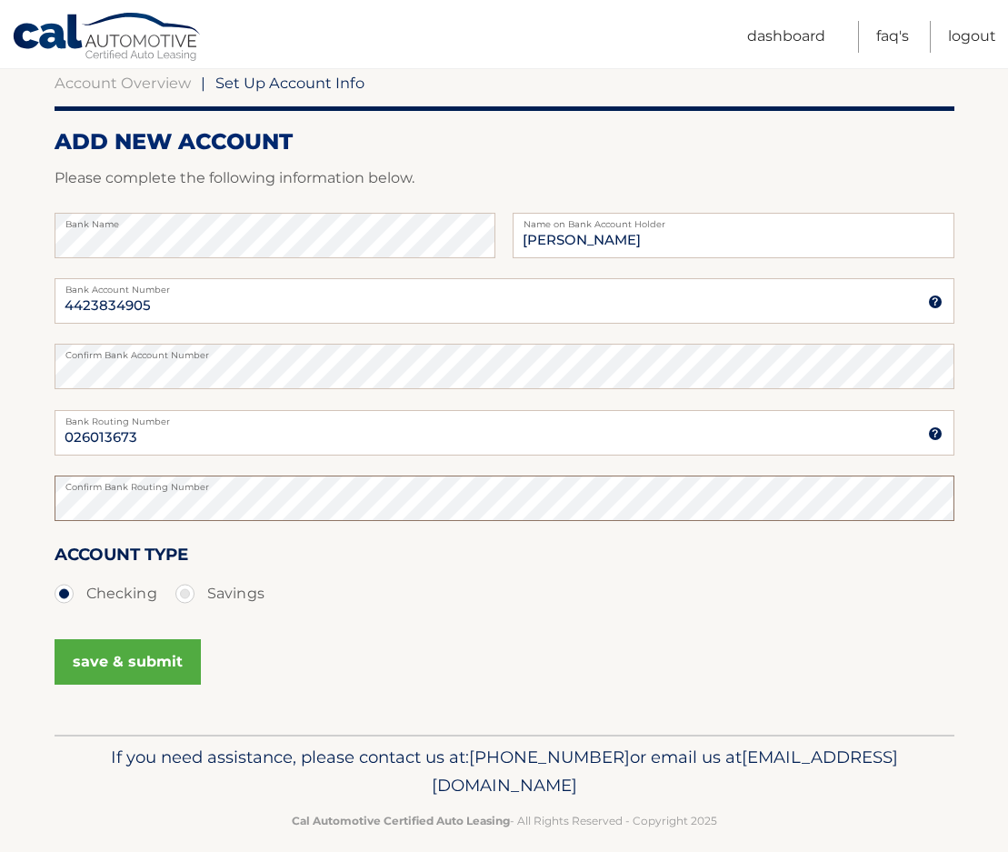
scroll to position [203, 0]
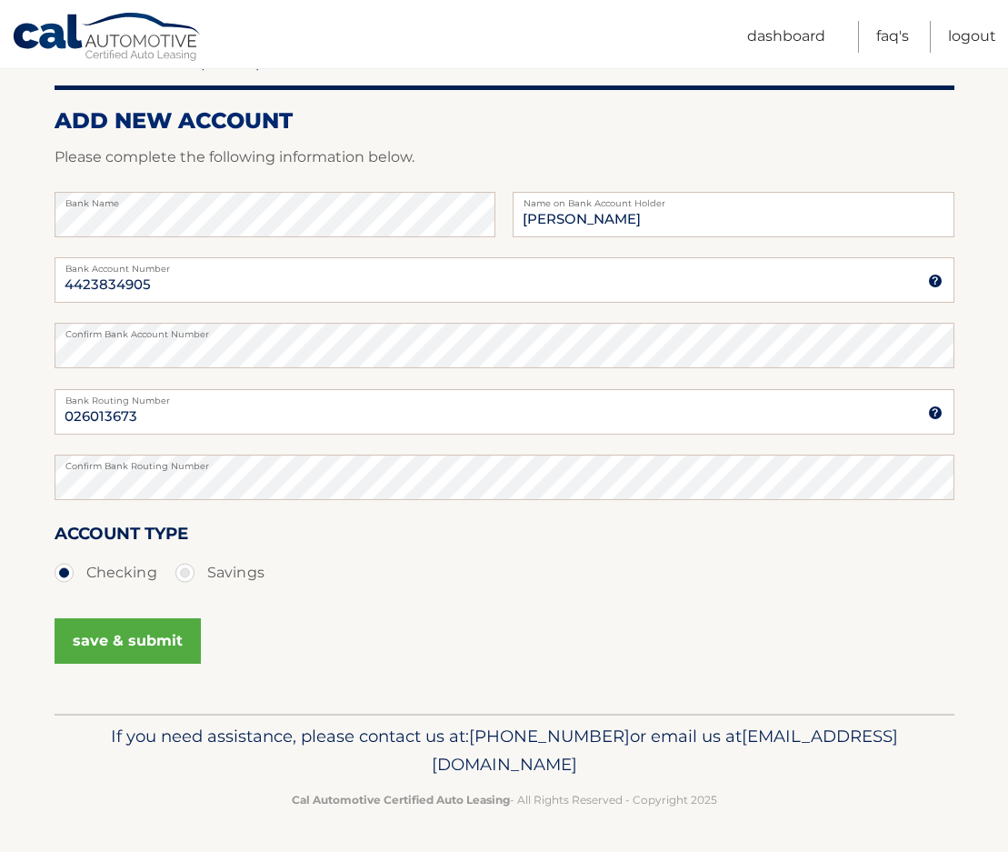
click at [115, 636] on button "save & submit" at bounding box center [128, 640] width 146 height 45
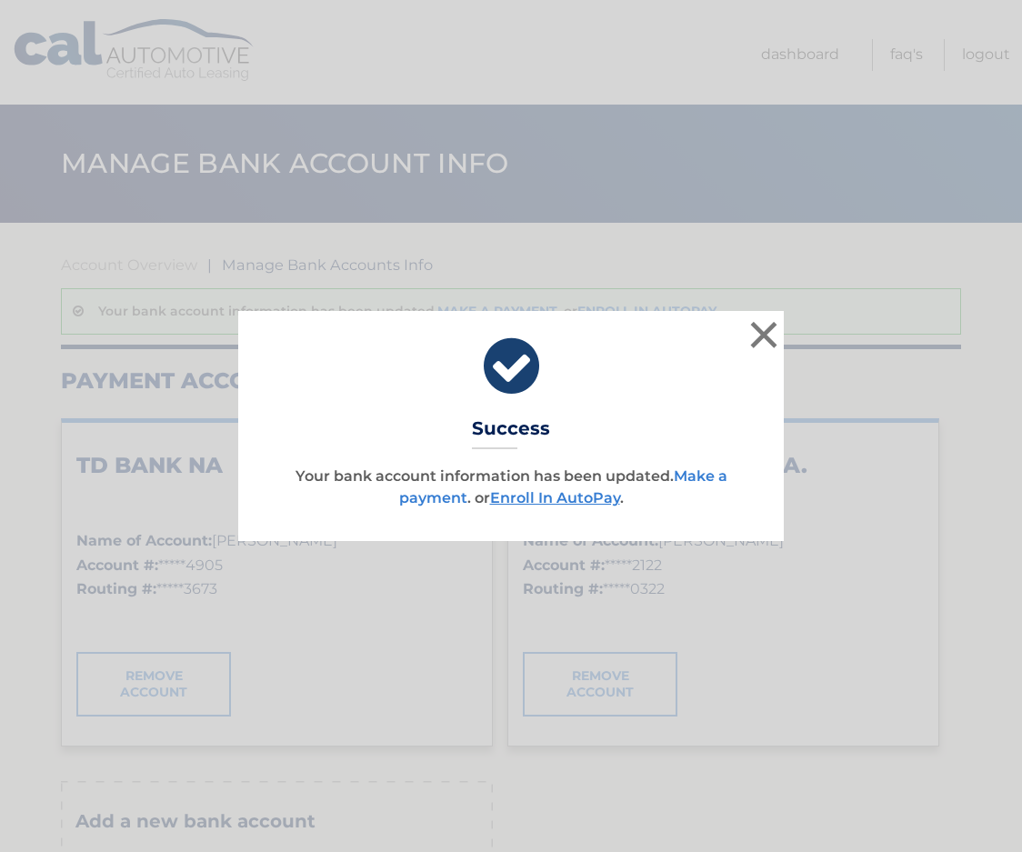
click at [707, 476] on link "Make a payment" at bounding box center [563, 486] width 328 height 39
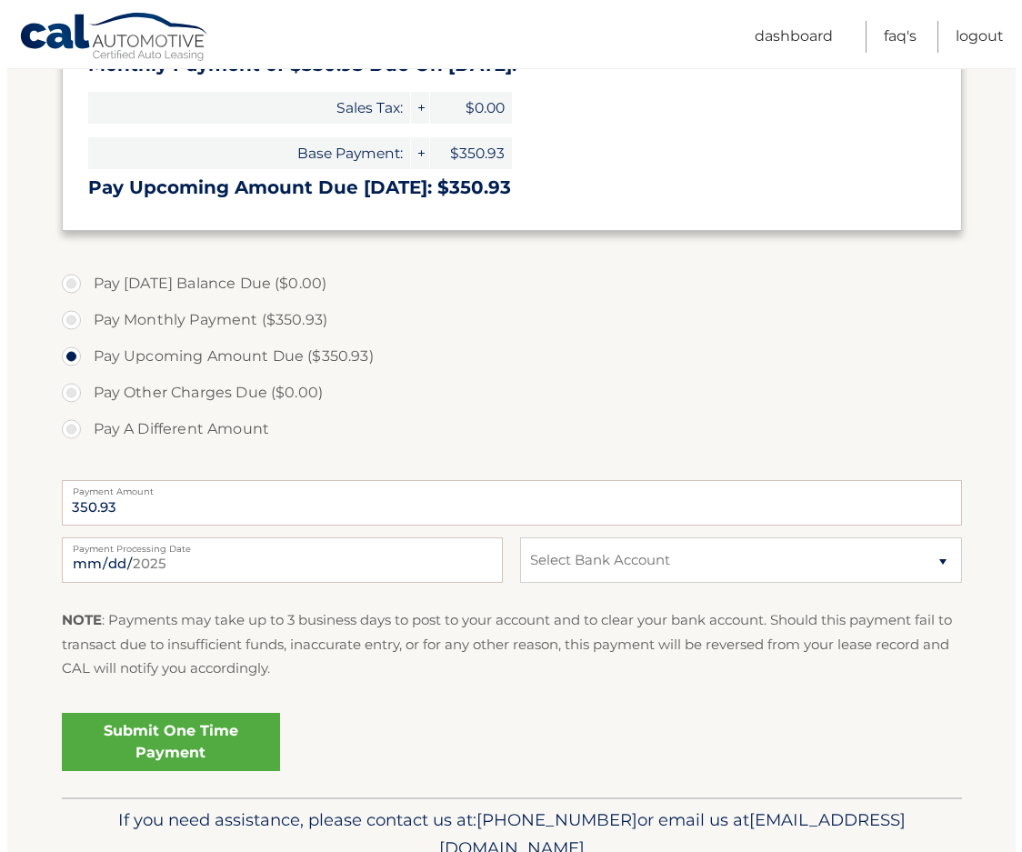
scroll to position [447, 0]
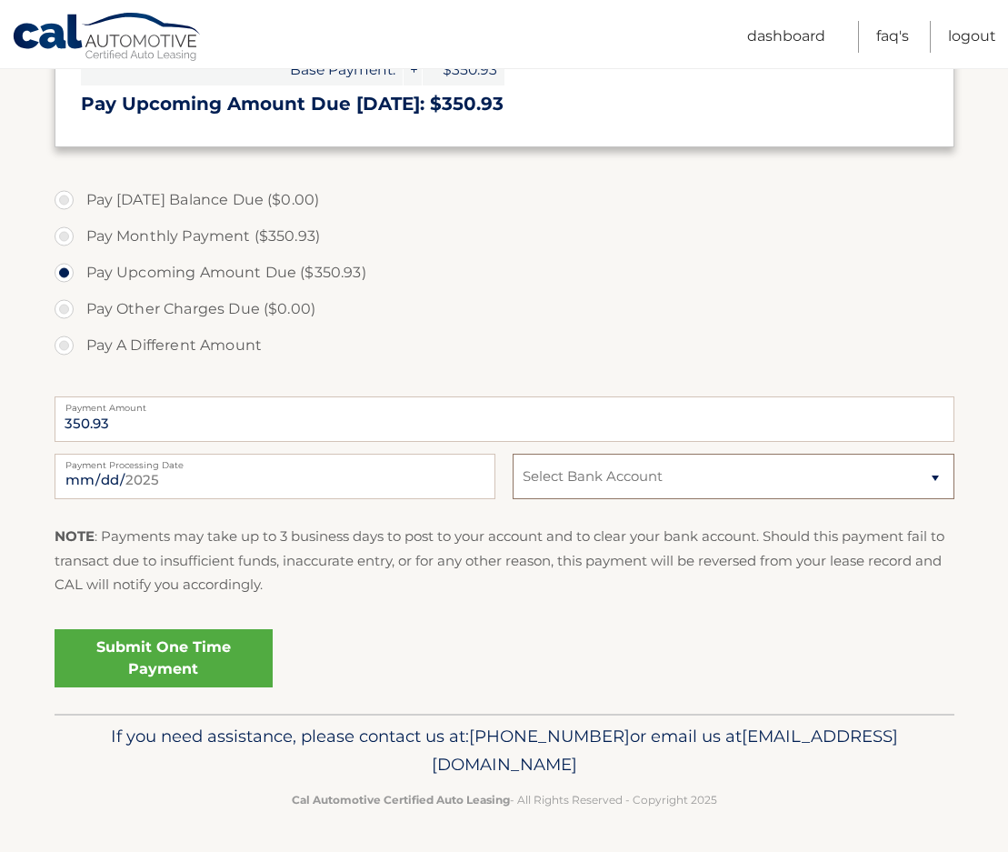
click at [935, 480] on select "Select Bank Account Checking TD BANK NA *****4905 Checking BANK OF AMERICA, N.A…" at bounding box center [733, 476] width 441 height 45
select select "NGEyZDk2ZDYtMjJkMS00NmI4LWJlZmYtNmYxOGZjMGUwNmI3"
click at [513, 454] on select "Select Bank Account Checking TD BANK NA *****4905 Checking BANK OF AMERICA, N.A…" at bounding box center [733, 476] width 441 height 45
click at [132, 661] on link "Submit One Time Payment" at bounding box center [164, 658] width 218 height 58
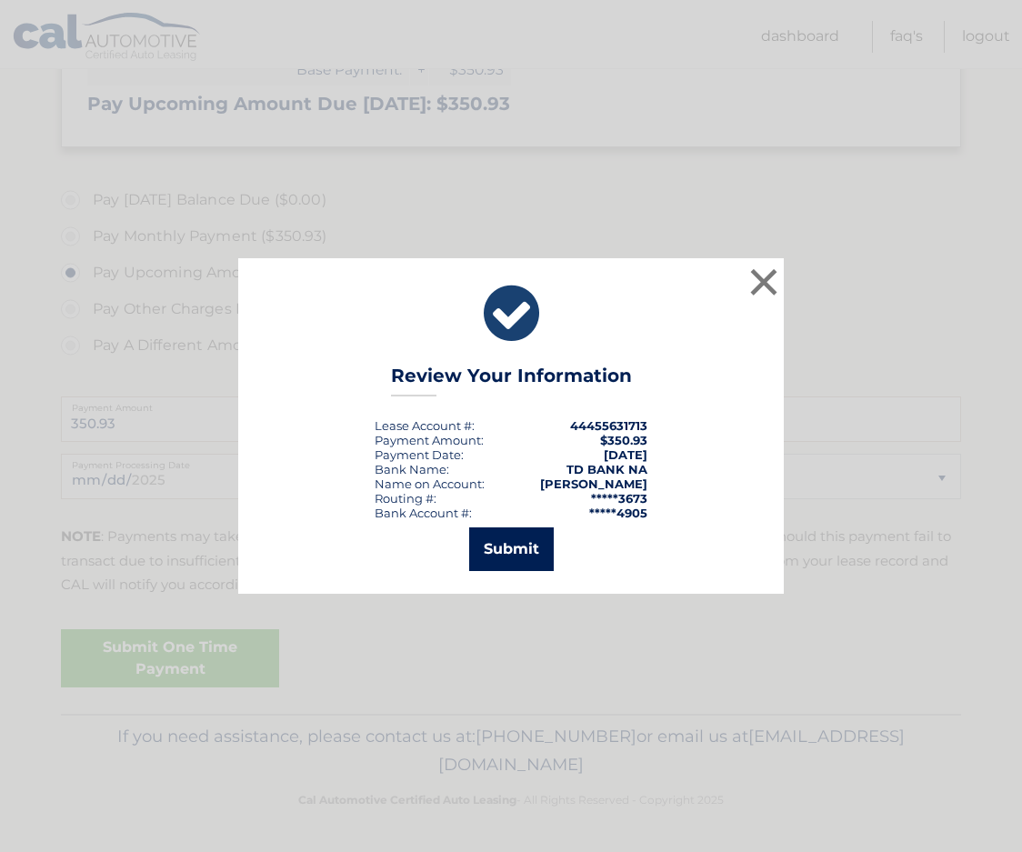
click at [503, 551] on button "Submit" at bounding box center [511, 549] width 85 height 44
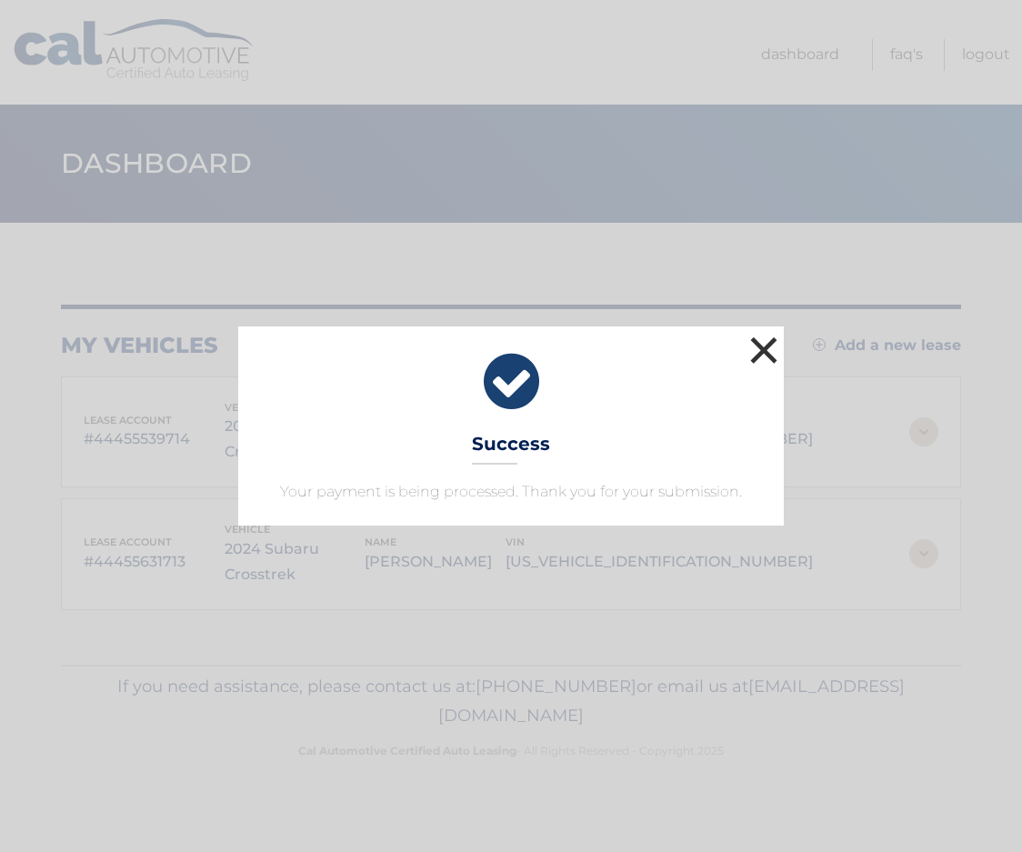
click at [760, 340] on button "×" at bounding box center [764, 350] width 36 height 36
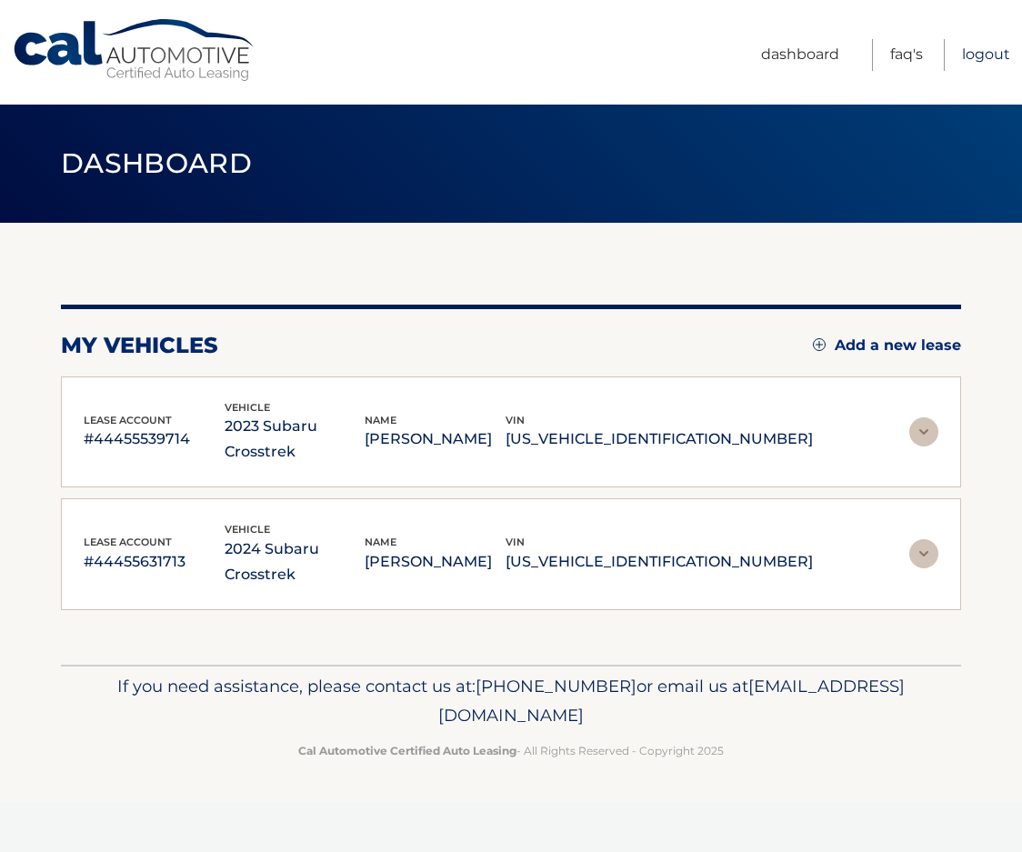
click at [990, 53] on link "Logout" at bounding box center [986, 55] width 48 height 32
